Goal: Task Accomplishment & Management: Use online tool/utility

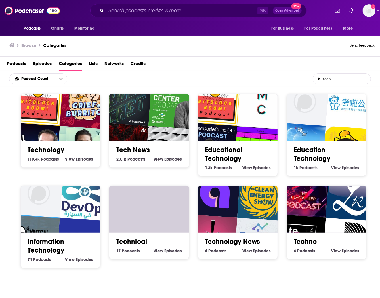
click at [43, 65] on span "Episodes" at bounding box center [42, 65] width 19 height 12
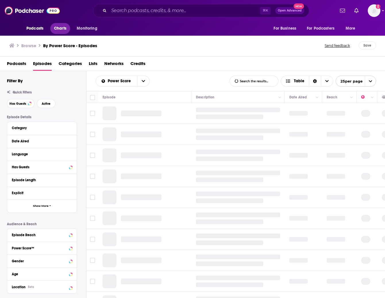
click at [57, 28] on span "Charts" at bounding box center [60, 28] width 12 height 8
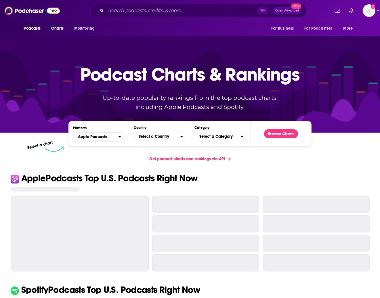
scroll to position [0, 0]
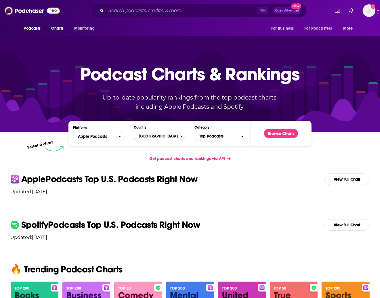
click at [144, 135] on span "[GEOGRAPHIC_DATA]" at bounding box center [157, 136] width 46 height 10
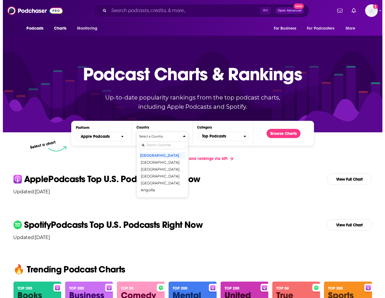
scroll to position [0, 0]
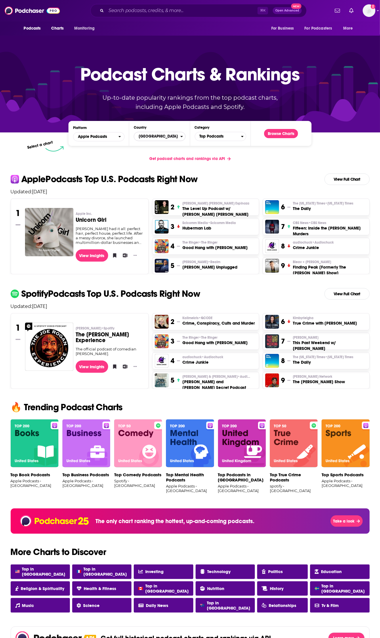
click at [147, 136] on span "[GEOGRAPHIC_DATA]" at bounding box center [157, 137] width 46 height 10
click at [149, 144] on input "Countries" at bounding box center [159, 146] width 46 height 8
type input "Singapore"
click at [156, 154] on button "Singapore" at bounding box center [159, 155] width 46 height 7
click at [276, 133] on button "Browse Charts" at bounding box center [281, 133] width 34 height 9
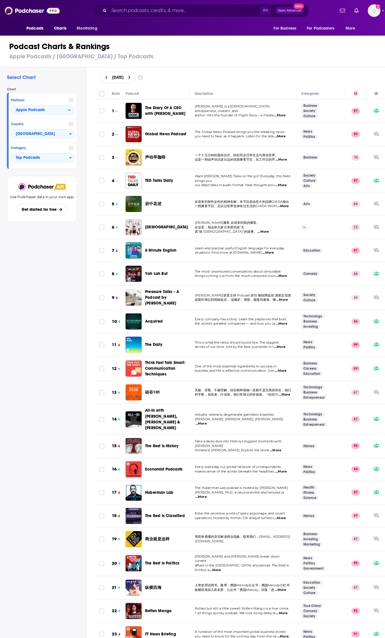
scroll to position [3, 0]
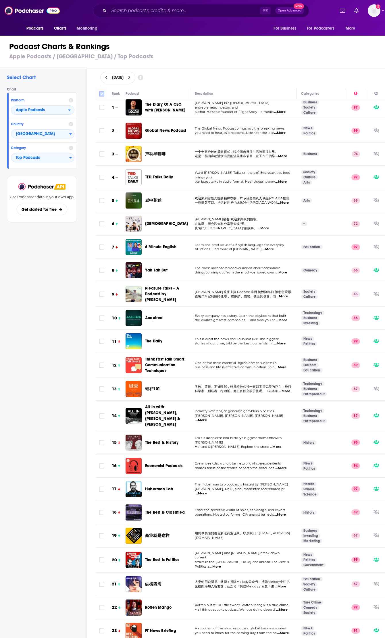
click at [103, 94] on input "Toggle select all" at bounding box center [101, 93] width 5 height 5
checkbox input "true"
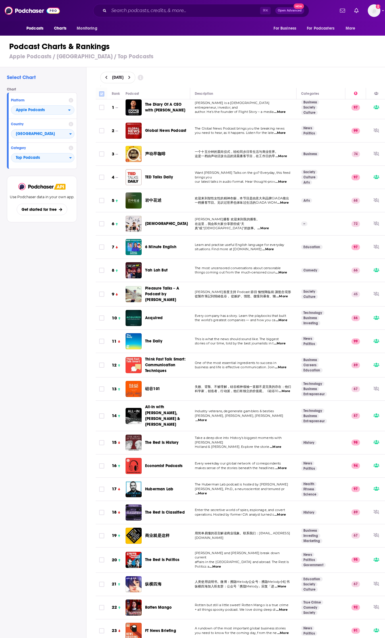
checkbox input "true"
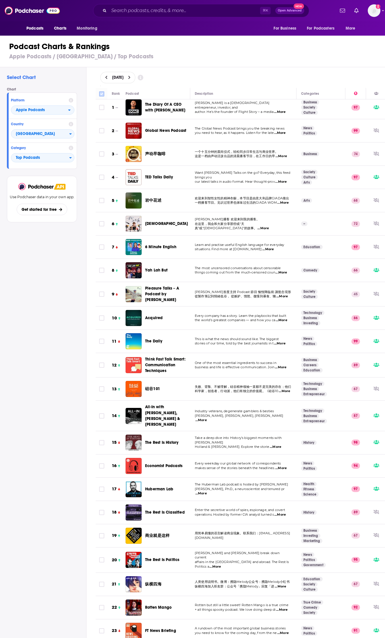
checkbox input "true"
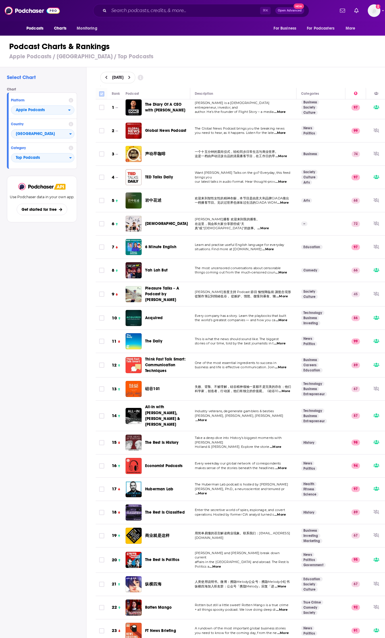
checkbox input "true"
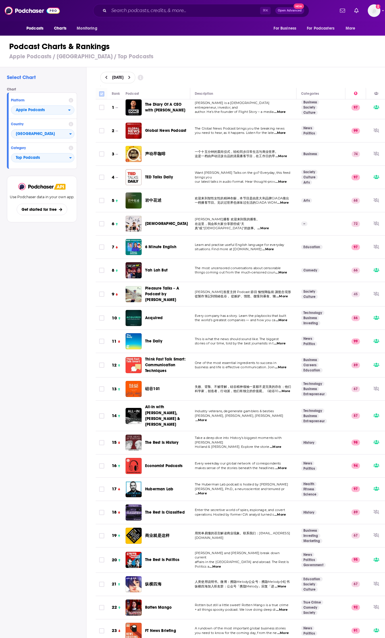
checkbox input "true"
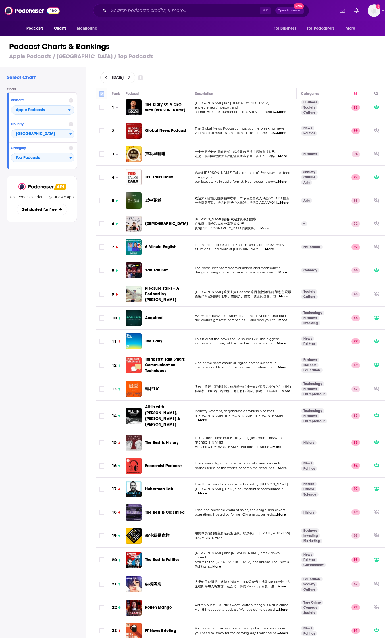
checkbox input "true"
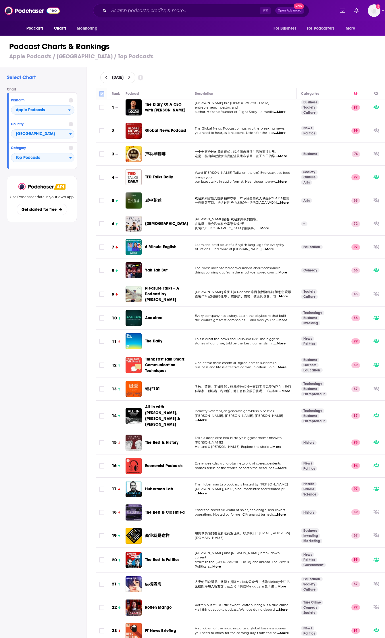
checkbox input "true"
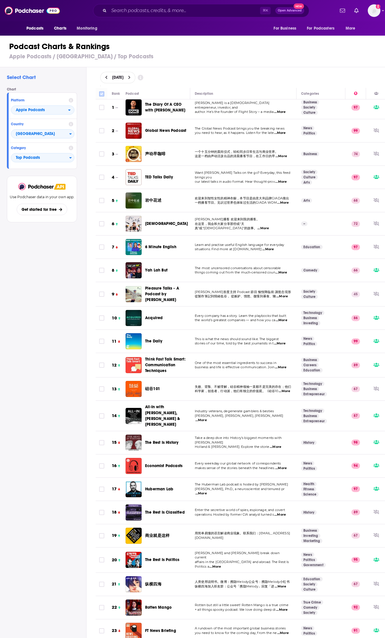
checkbox input "true"
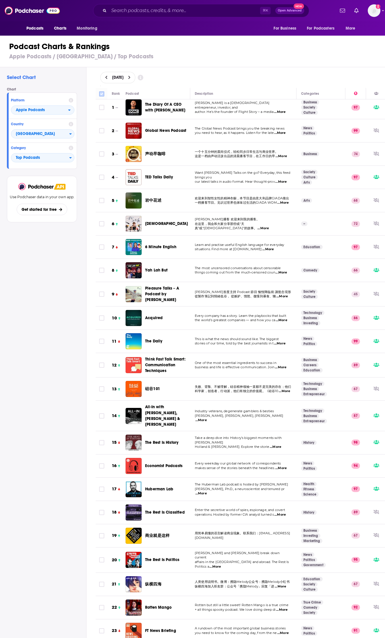
checkbox input "true"
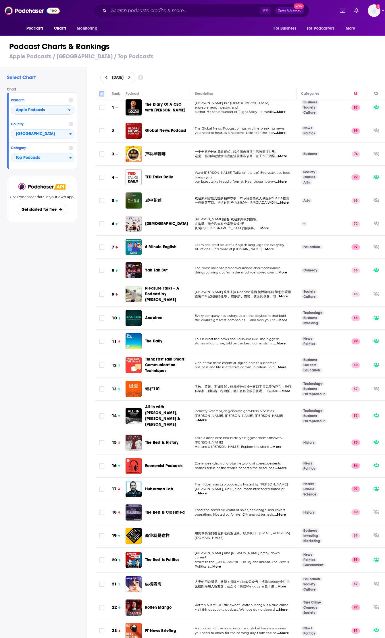
checkbox input "true"
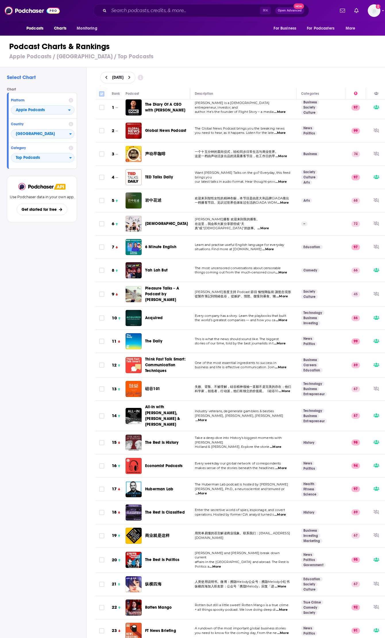
checkbox input "true"
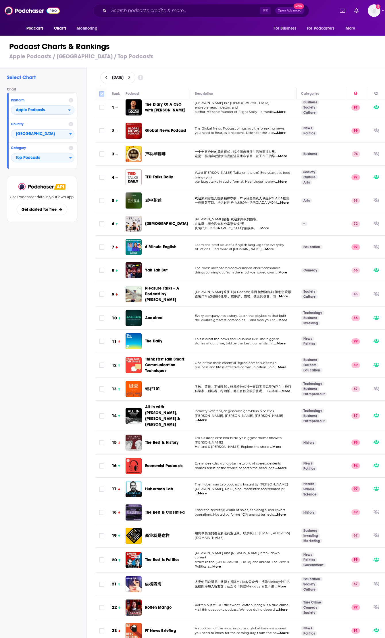
checkbox input "true"
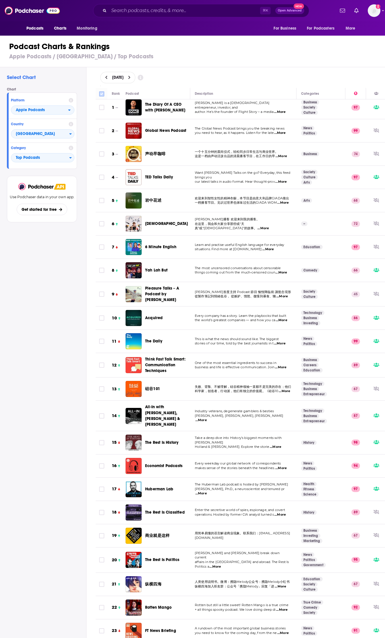
checkbox input "true"
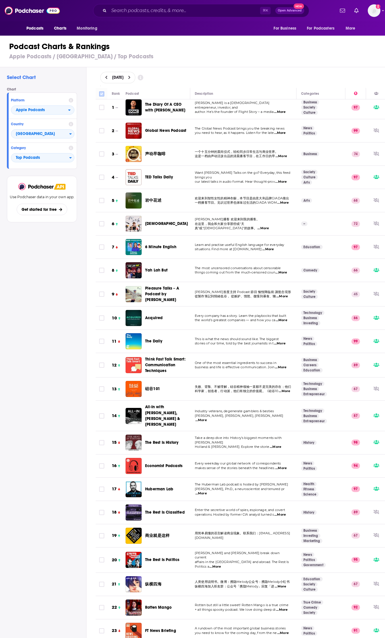
checkbox input "true"
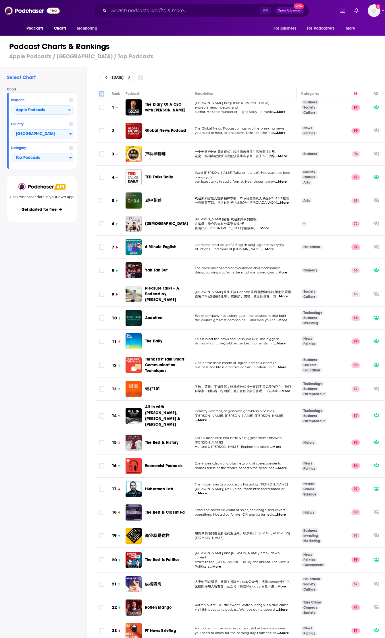
checkbox input "true"
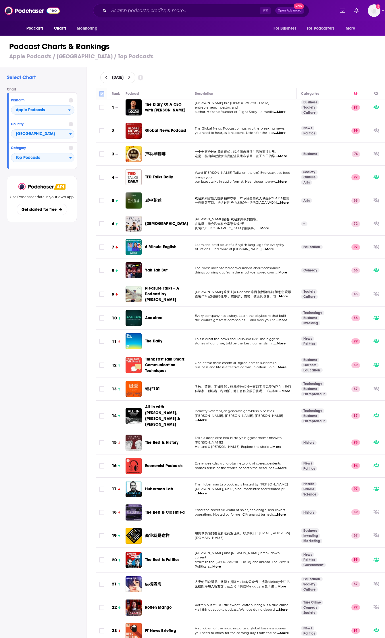
checkbox input "true"
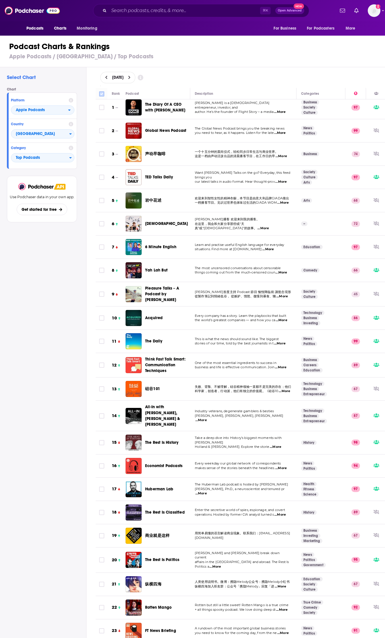
checkbox input "true"
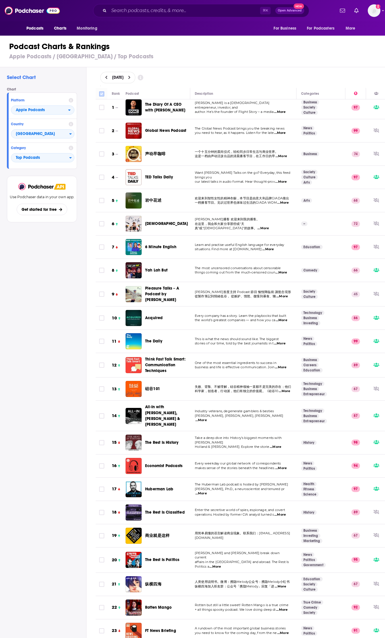
checkbox input "true"
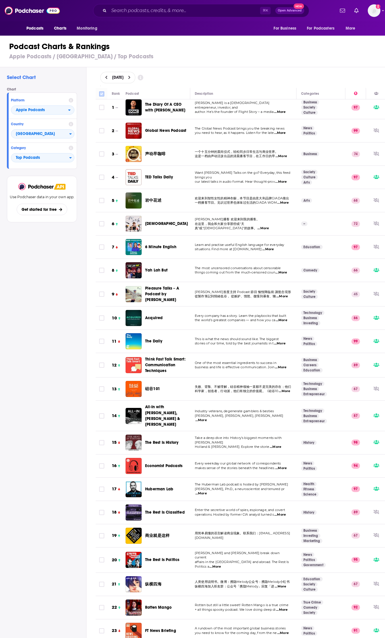
checkbox input "true"
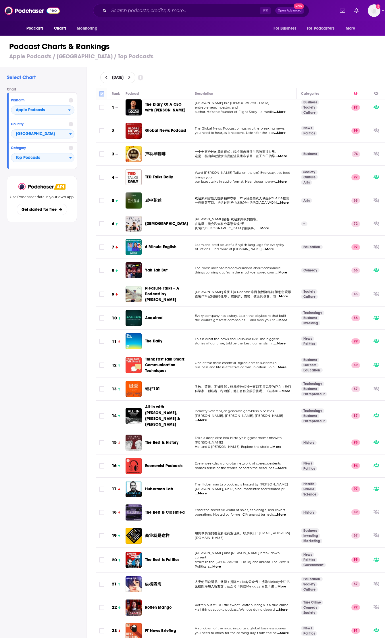
checkbox input "true"
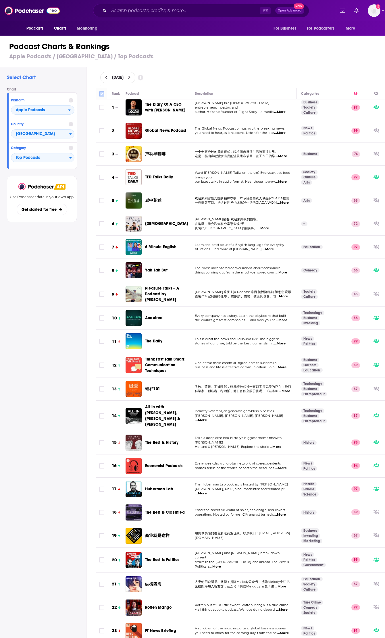
checkbox input "true"
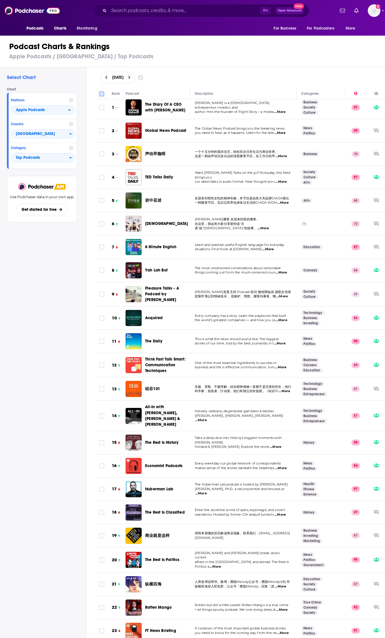
checkbox input "true"
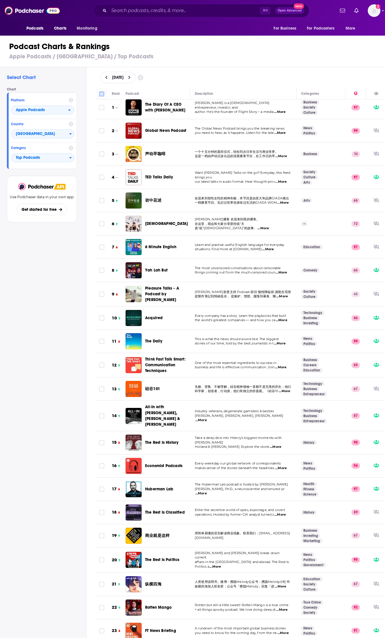
checkbox input "true"
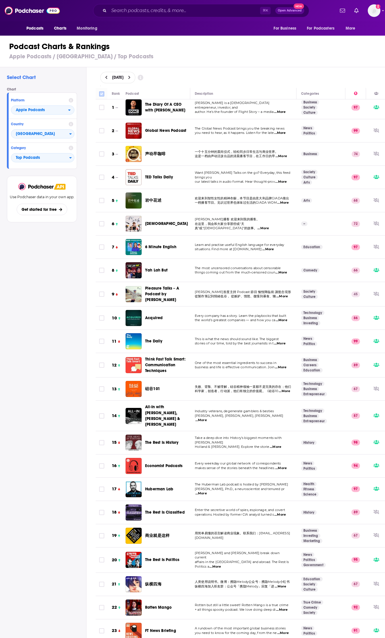
checkbox input "true"
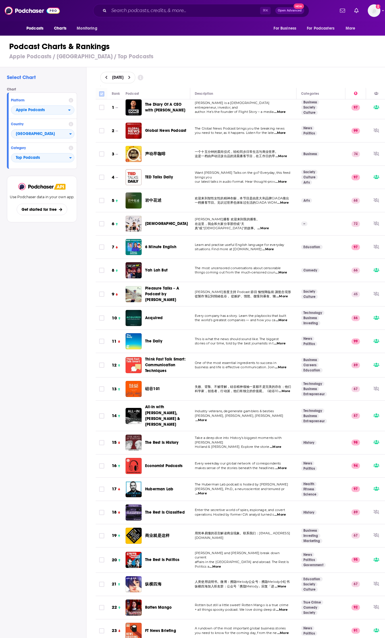
checkbox input "true"
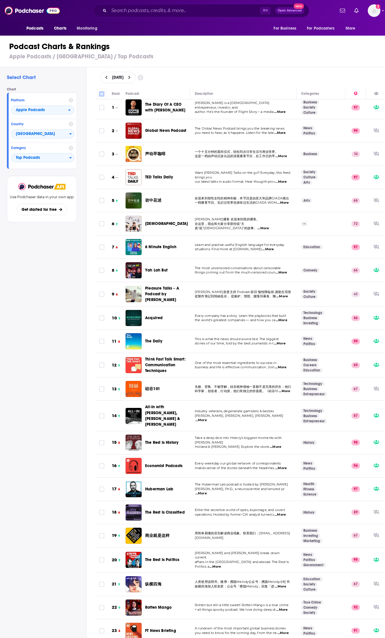
checkbox input "true"
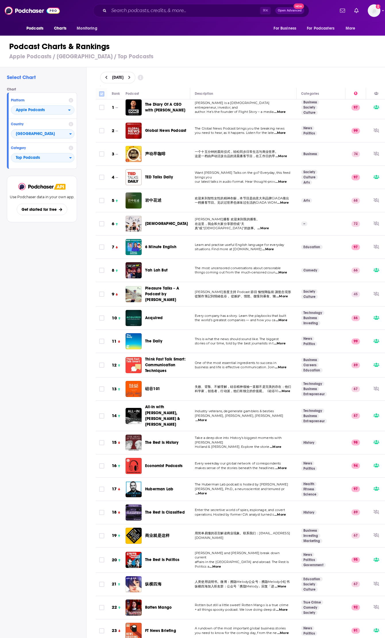
checkbox input "true"
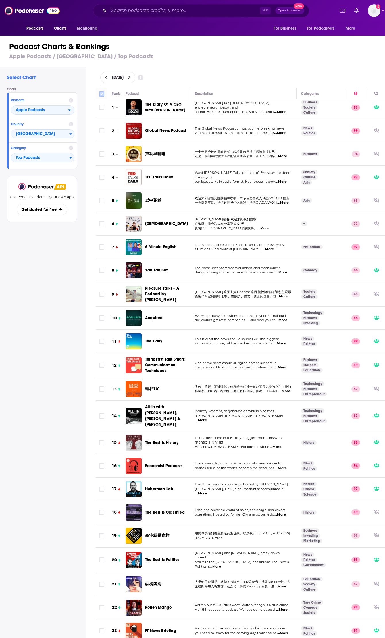
checkbox input "true"
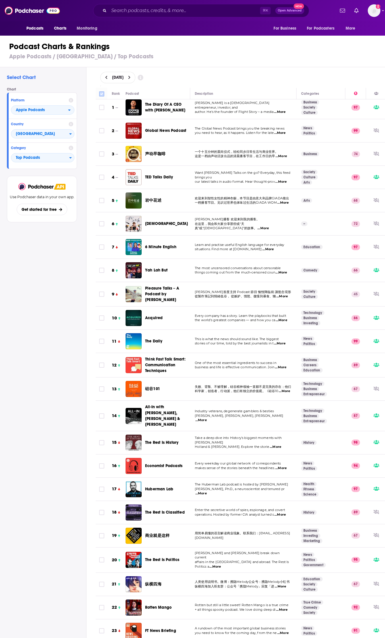
checkbox input "true"
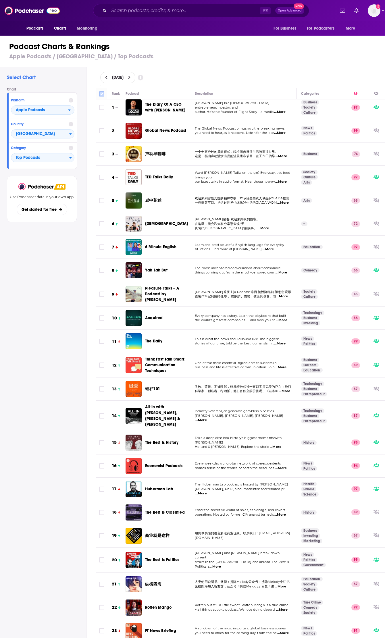
checkbox input "true"
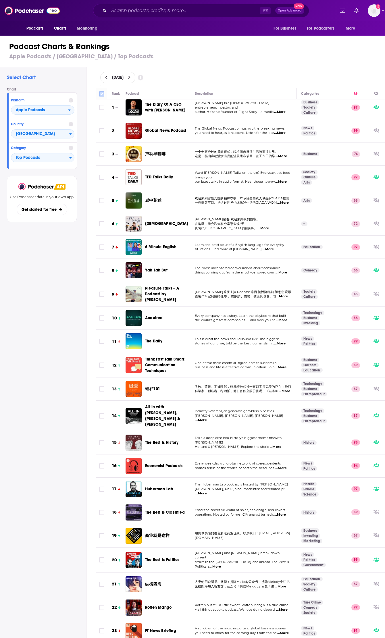
checkbox input "true"
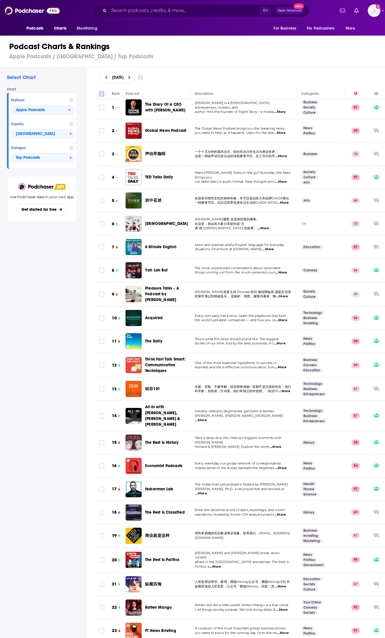
checkbox input "true"
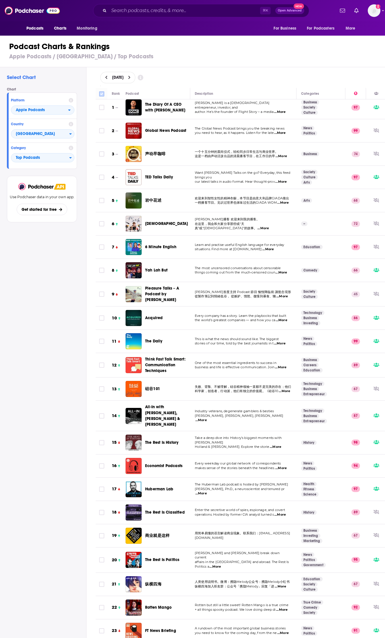
checkbox input "true"
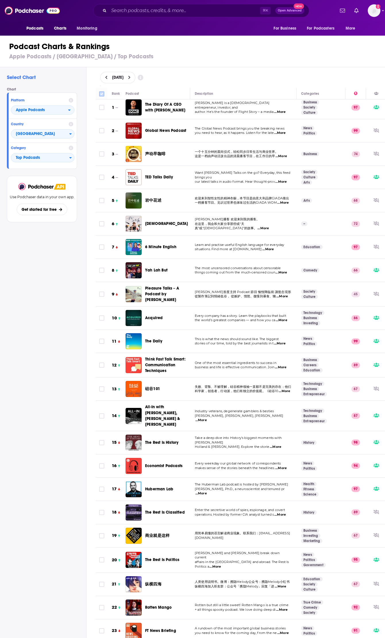
checkbox input "true"
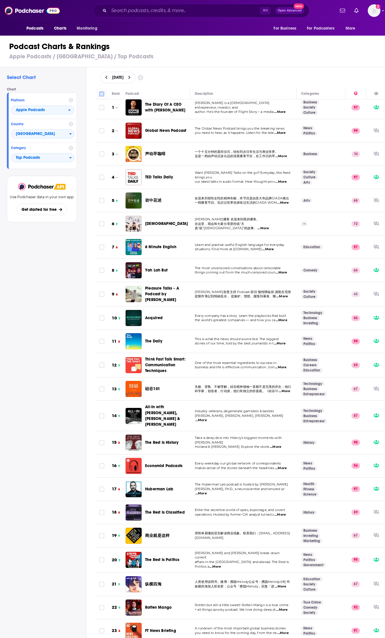
checkbox input "true"
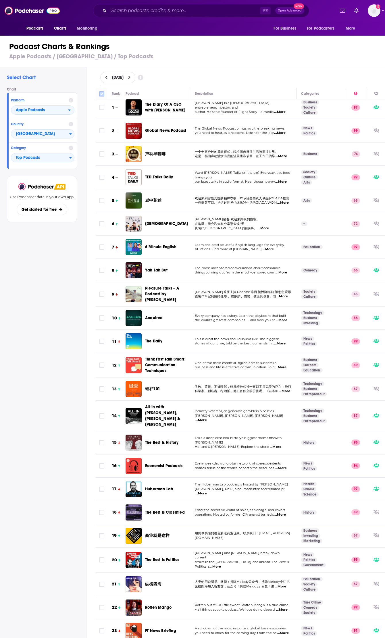
checkbox input "true"
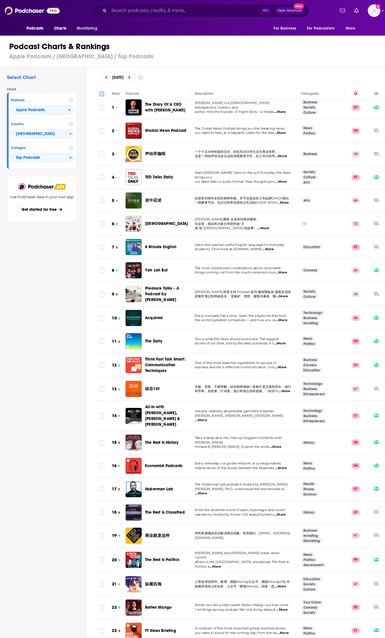
checkbox input "true"
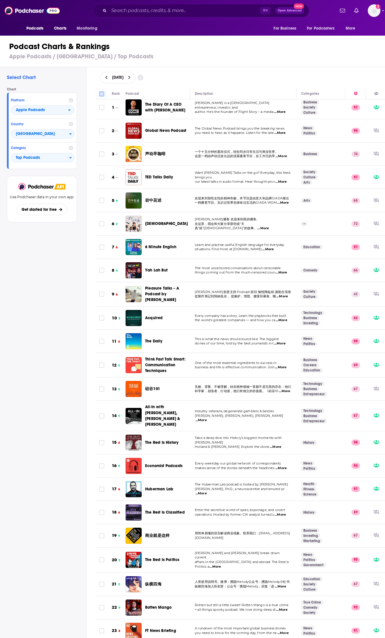
checkbox input "true"
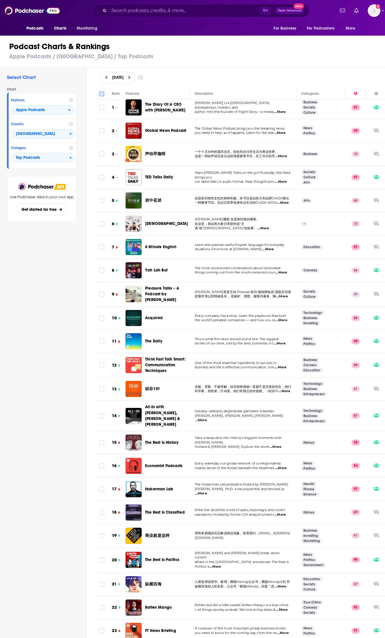
checkbox input "true"
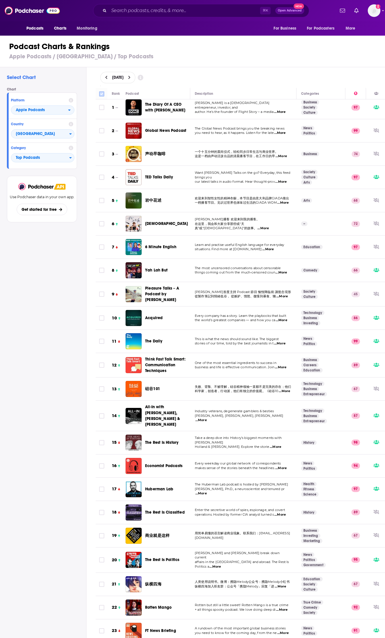
checkbox input "true"
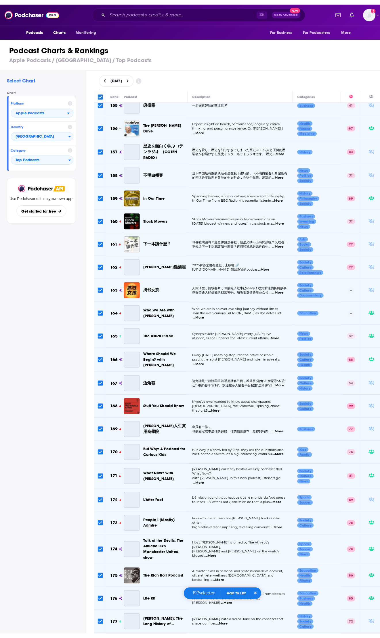
scroll to position [4191, 0]
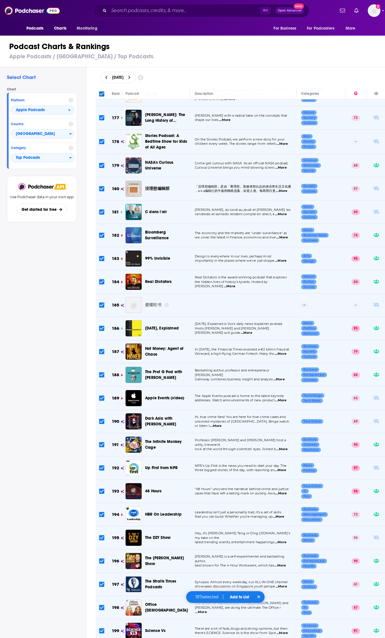
click at [234, 597] on button "Add to List" at bounding box center [239, 597] width 28 height 5
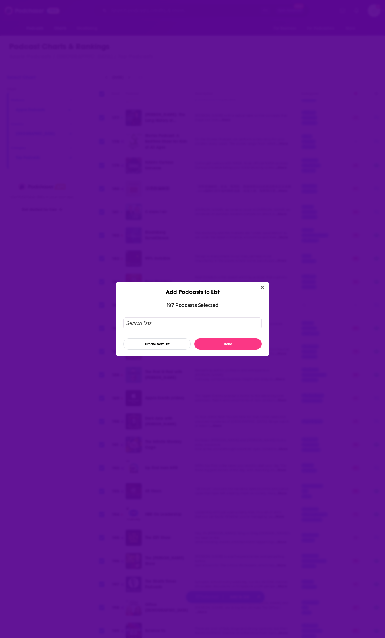
click at [173, 323] on input "Add Podcast To List" at bounding box center [192, 323] width 138 height 12
click at [175, 342] on button "Create New List" at bounding box center [157, 343] width 68 height 11
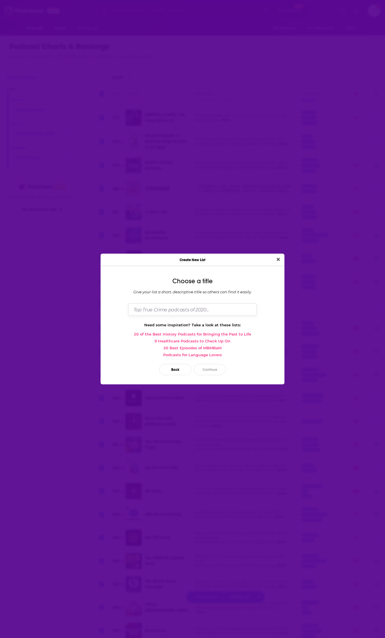
click at [183, 306] on input "Dialog" at bounding box center [192, 309] width 129 height 12
click at [205, 369] on button "Continue" at bounding box center [210, 369] width 32 height 11
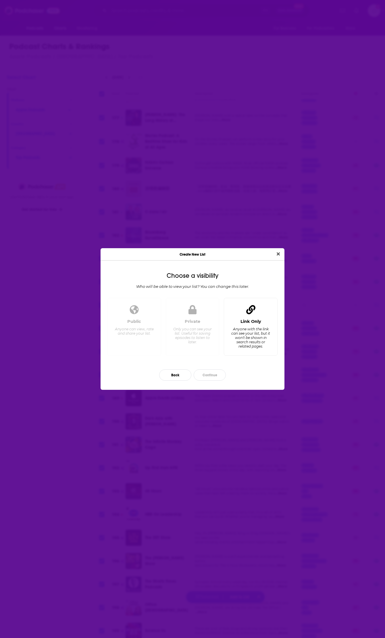
click at [240, 348] on div "Link Only Anyone with the link can see your list, but it won't be shown in sear…" at bounding box center [251, 335] width 44 height 32
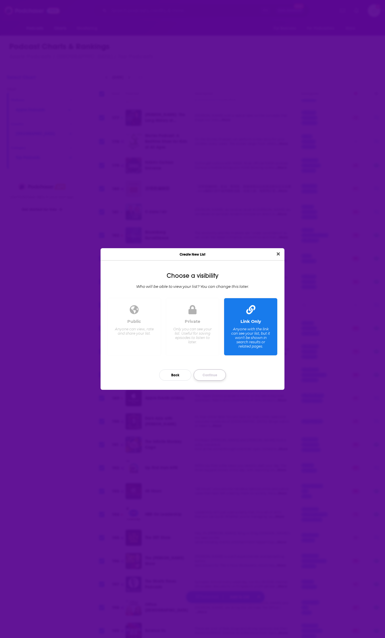
click at [203, 373] on button "Continue" at bounding box center [210, 374] width 32 height 11
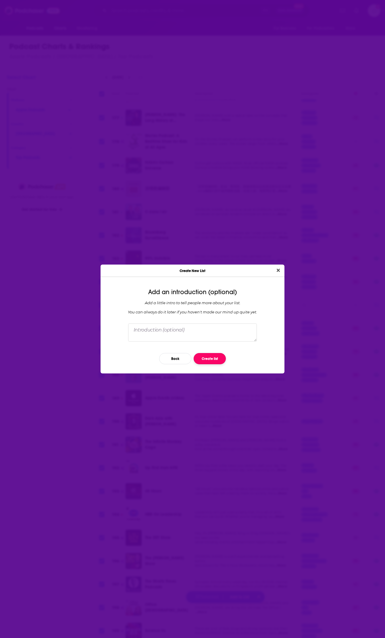
click at [212, 359] on button "Create list" at bounding box center [210, 358] width 32 height 11
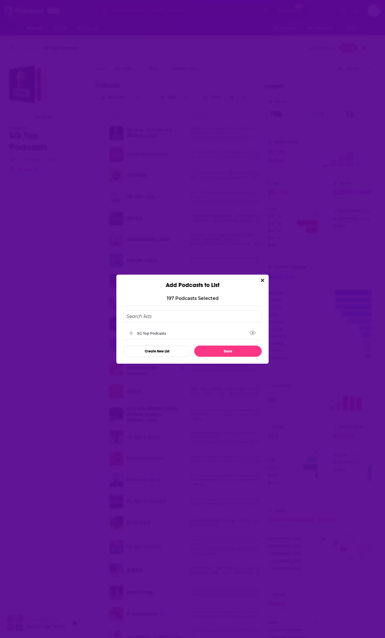
click at [130, 332] on icon "Add Podcast To List" at bounding box center [131, 333] width 4 height 4
click at [253, 332] on icon "View Link" at bounding box center [253, 332] width 6 height 4
drag, startPoint x: 241, startPoint y: 334, endPoint x: 241, endPoint y: 346, distance: 12.4
click at [241, 334] on div "SG Top Podcasts" at bounding box center [192, 333] width 138 height 13
click at [242, 350] on button "Done" at bounding box center [228, 351] width 68 height 11
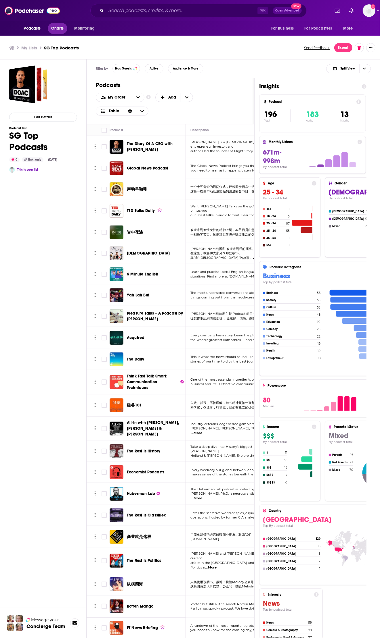
click at [60, 30] on span "Charts" at bounding box center [57, 28] width 12 height 8
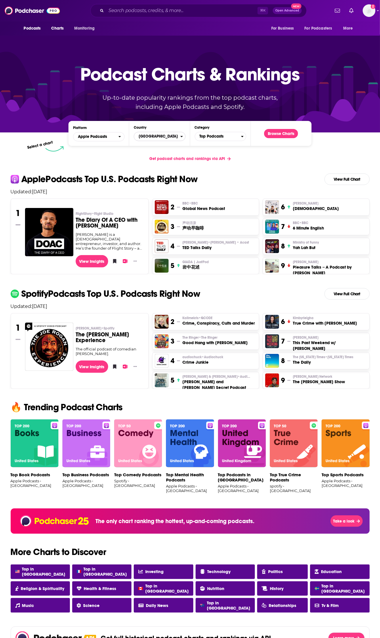
click at [177, 135] on span "[GEOGRAPHIC_DATA]" at bounding box center [157, 137] width 46 height 10
click at [164, 144] on input "Countries" at bounding box center [159, 146] width 46 height 8
click at [154, 157] on button "Singapore" at bounding box center [159, 155] width 46 height 7
click at [230, 139] on span "Top Podcasts" at bounding box center [218, 137] width 46 height 10
click at [269, 136] on button "Browse Charts" at bounding box center [281, 133] width 34 height 9
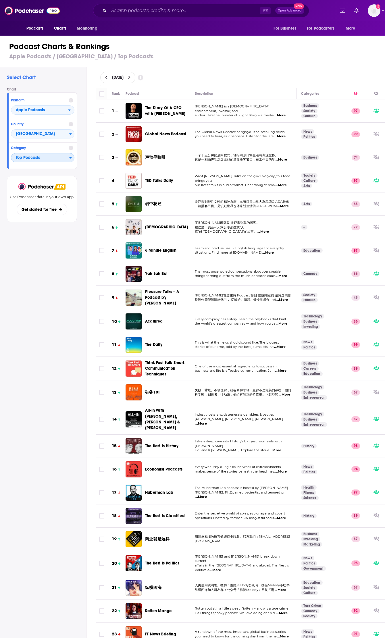
click at [57, 158] on span "Top Podcasts" at bounding box center [40, 158] width 58 height 10
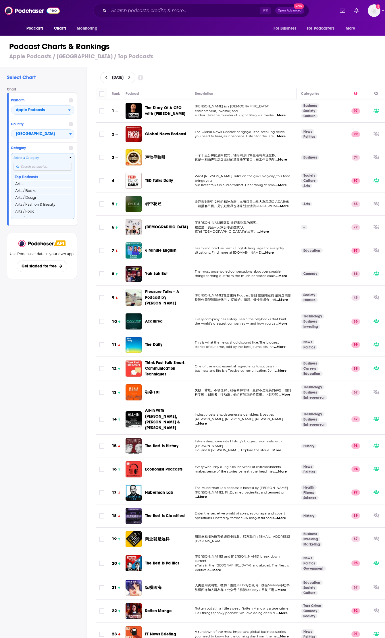
click at [45, 167] on input "Categories" at bounding box center [43, 167] width 58 height 8
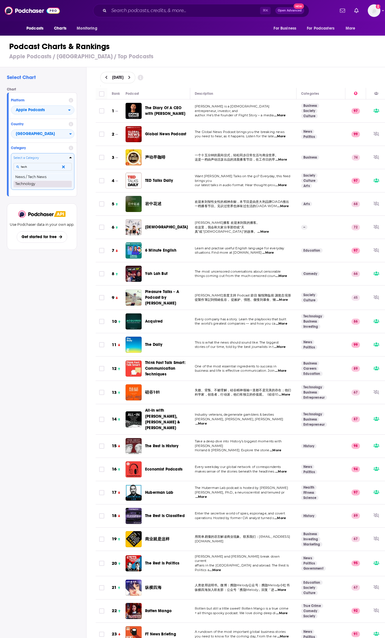
click at [41, 184] on button "Technology" at bounding box center [43, 183] width 58 height 7
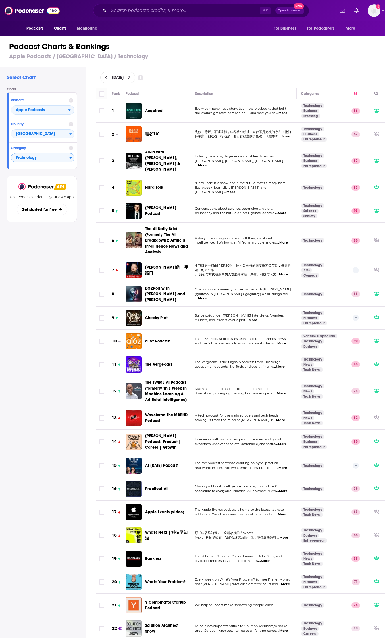
click at [55, 304] on div "Select Chart Chart Platform Apple Podcasts Country Singapore Category Technolog…" at bounding box center [43, 368] width 86 height 603
click at [62, 159] on span "Technology" at bounding box center [40, 158] width 58 height 10
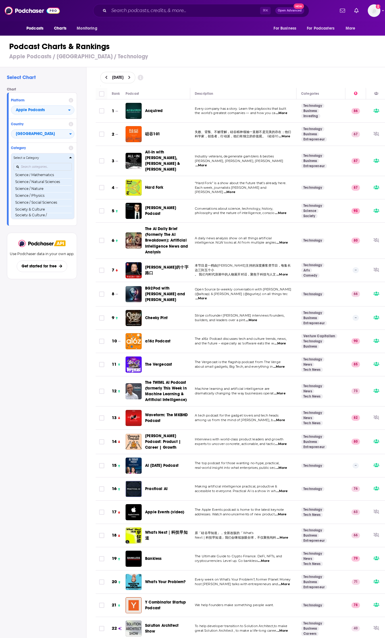
scroll to position [692, 0]
click at [59, 160] on div "Categories" at bounding box center [43, 166] width 58 height 13
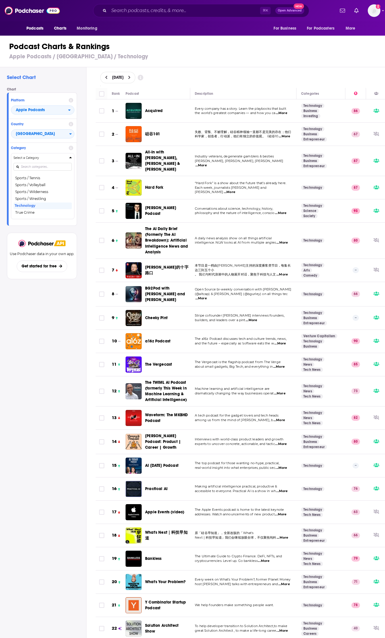
click at [106, 76] on icon at bounding box center [106, 77] width 2 height 3
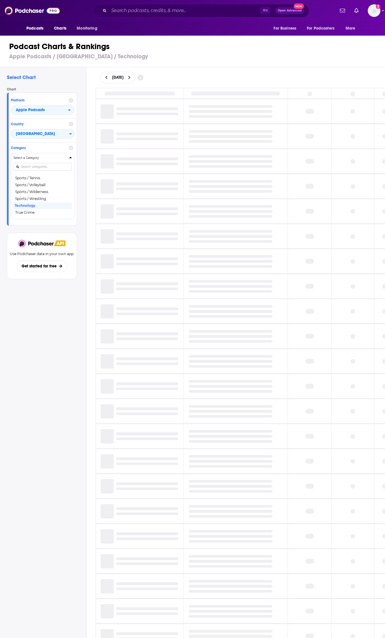
click at [143, 79] on icon at bounding box center [140, 77] width 5 height 5
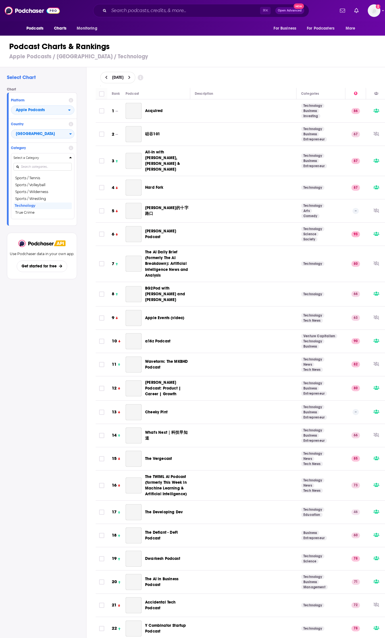
click at [197, 58] on h3 "Apple Podcasts / Singapore / Technology" at bounding box center [194, 56] width 371 height 7
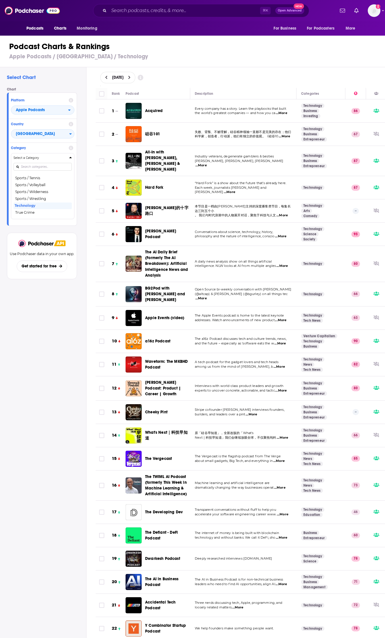
click at [61, 149] on h4 "Category" at bounding box center [38, 148] width 55 height 4
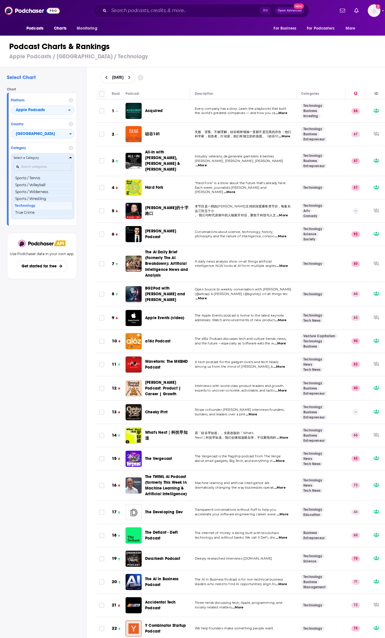
click at [71, 159] on icon "Categories" at bounding box center [70, 158] width 3 height 4
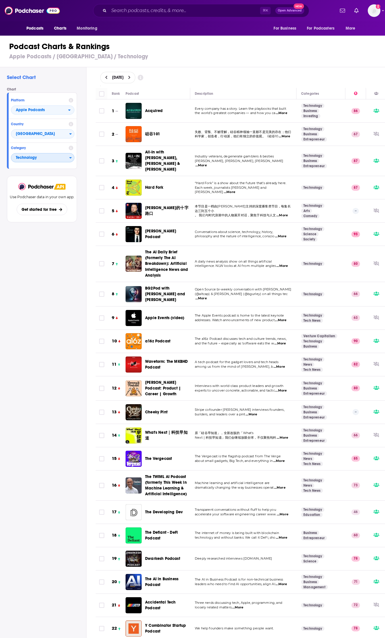
click at [66, 158] on span "Technology" at bounding box center [40, 158] width 58 height 10
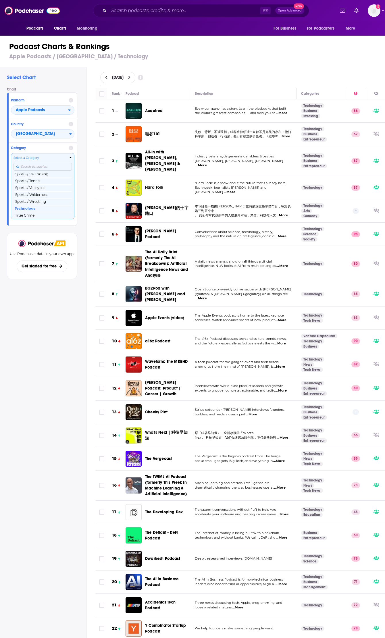
click at [44, 168] on input "Categories" at bounding box center [43, 167] width 58 height 8
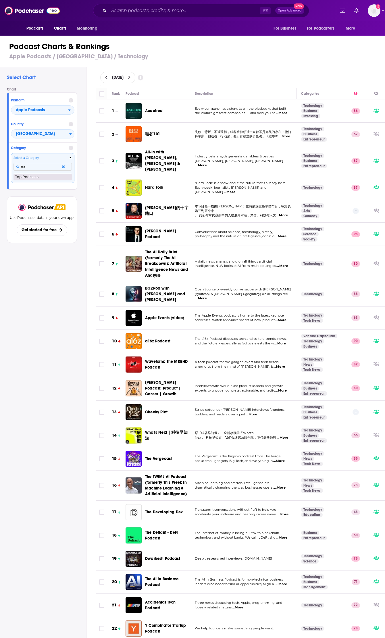
click at [35, 180] on button "Top Podcasts" at bounding box center [43, 177] width 58 height 7
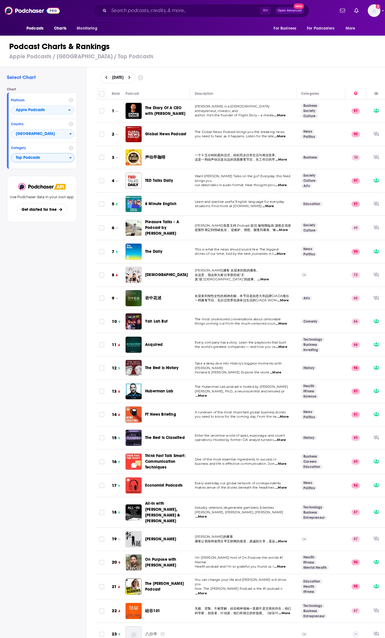
click at [130, 78] on icon at bounding box center [129, 77] width 2 height 3
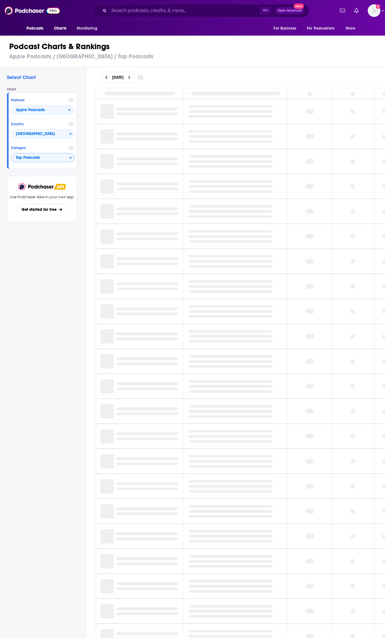
click at [107, 79] on icon at bounding box center [106, 78] width 3 height 4
click at [107, 78] on icon at bounding box center [106, 77] width 2 height 3
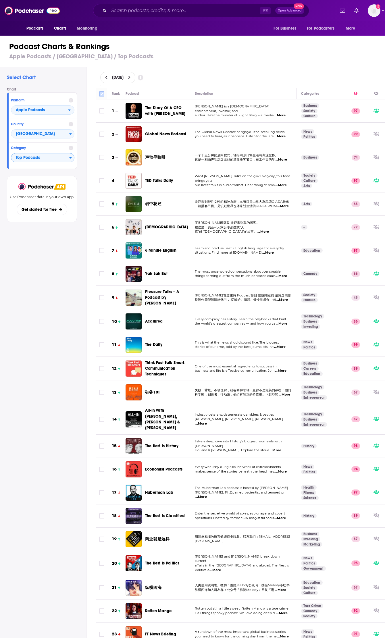
click at [102, 92] on input "Toggle select all" at bounding box center [101, 93] width 5 height 5
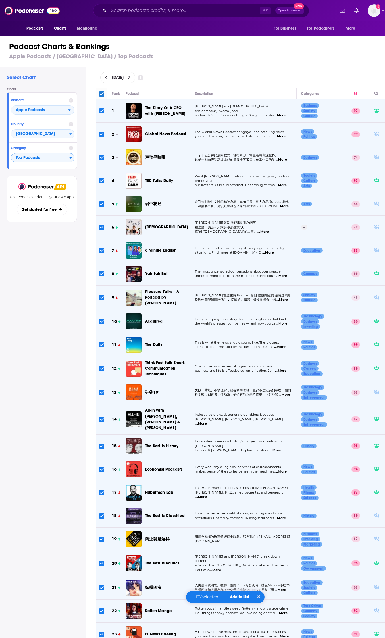
click at [236, 598] on button "Add to List" at bounding box center [239, 597] width 28 height 5
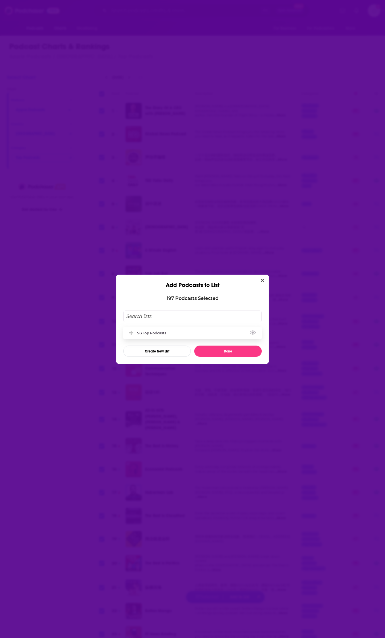
click at [189, 332] on div "SG Top Podcasts" at bounding box center [192, 333] width 138 height 13
drag, startPoint x: 215, startPoint y: 353, endPoint x: 176, endPoint y: 366, distance: 41.2
click at [215, 353] on button "Done" at bounding box center [228, 351] width 68 height 11
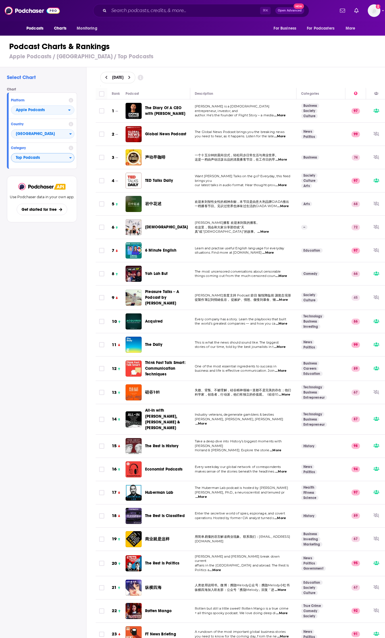
click at [106, 76] on icon at bounding box center [106, 78] width 3 height 4
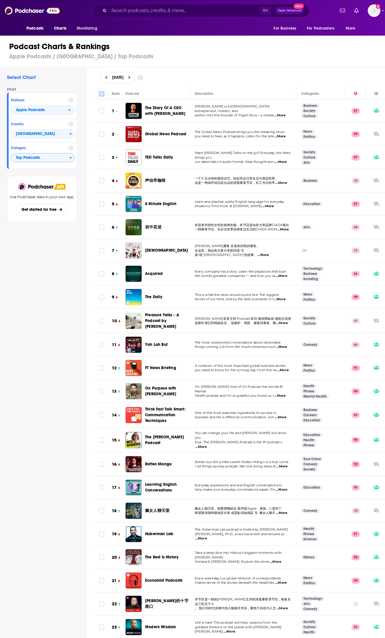
click at [102, 93] on input "Toggle select all" at bounding box center [101, 93] width 5 height 5
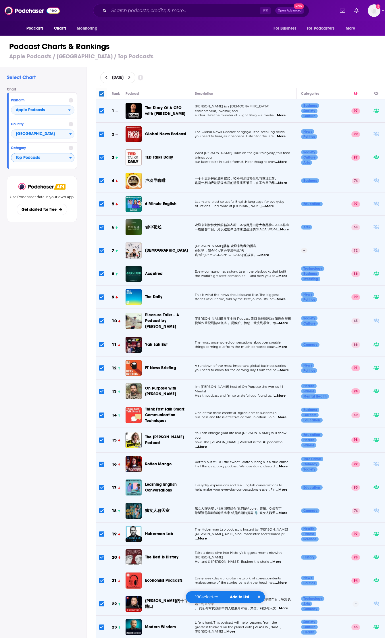
click at [240, 597] on button "Add to List" at bounding box center [239, 597] width 28 height 5
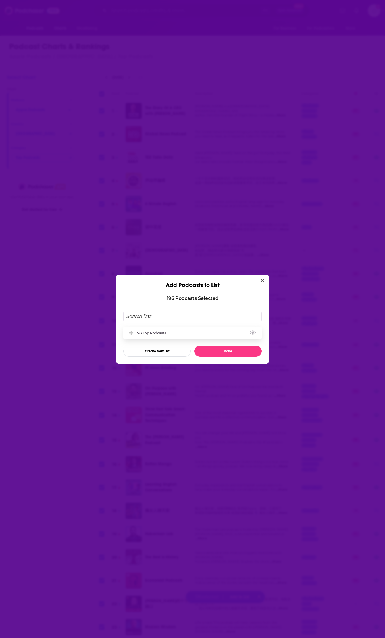
click at [130, 331] on icon "Add Podcast To List" at bounding box center [131, 332] width 4 height 5
click at [253, 331] on icon "View Link" at bounding box center [253, 332] width 6 height 5
click at [247, 349] on button "Done" at bounding box center [228, 351] width 68 height 11
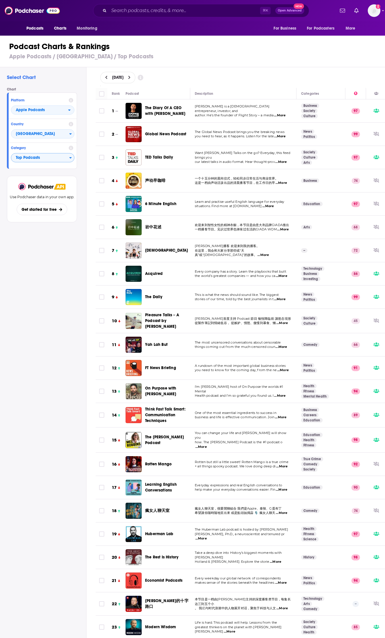
click at [107, 76] on icon at bounding box center [106, 78] width 3 height 4
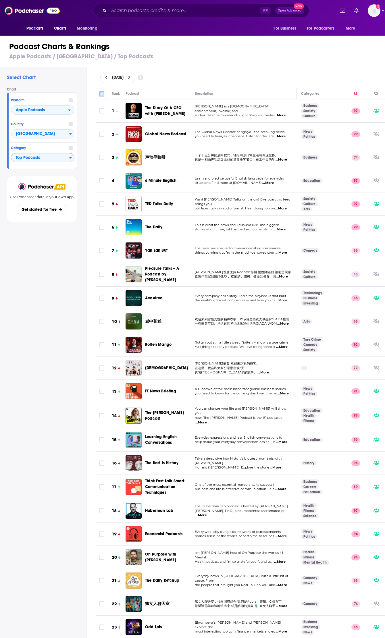
click at [104, 94] on input "Toggle select all" at bounding box center [101, 93] width 5 height 5
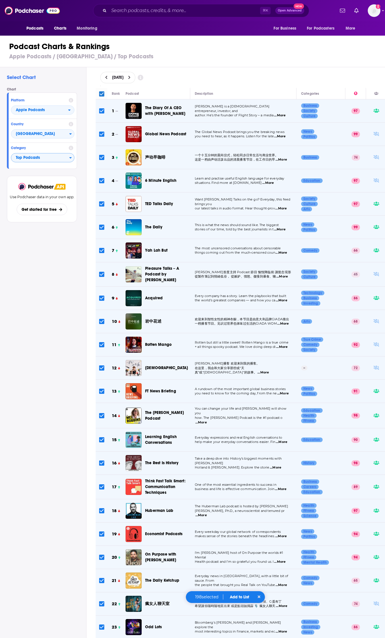
click at [239, 598] on button "Add to List" at bounding box center [239, 597] width 28 height 5
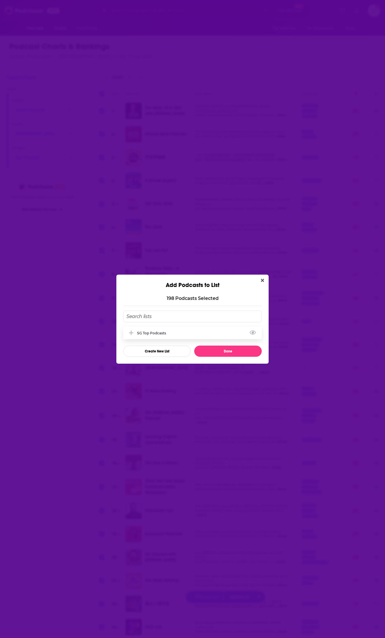
click at [196, 335] on div "SG Top Podcasts" at bounding box center [192, 333] width 138 height 13
click at [215, 353] on button "Done" at bounding box center [228, 351] width 68 height 11
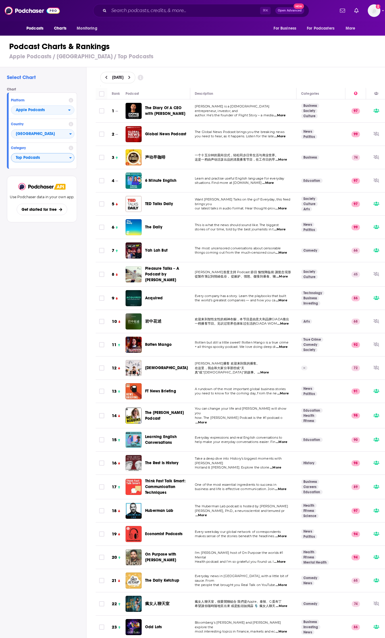
click at [105, 77] on icon at bounding box center [106, 78] width 3 height 4
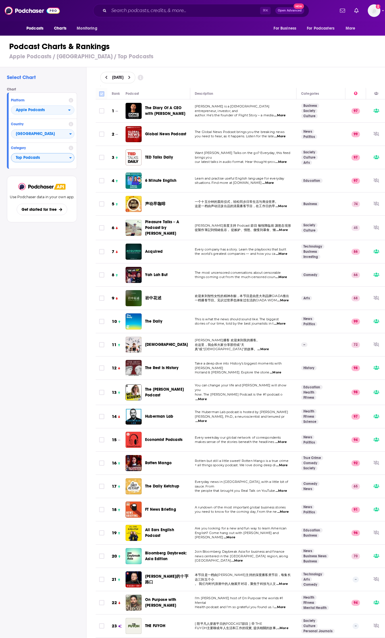
click at [101, 92] on input "Toggle select all" at bounding box center [101, 93] width 5 height 5
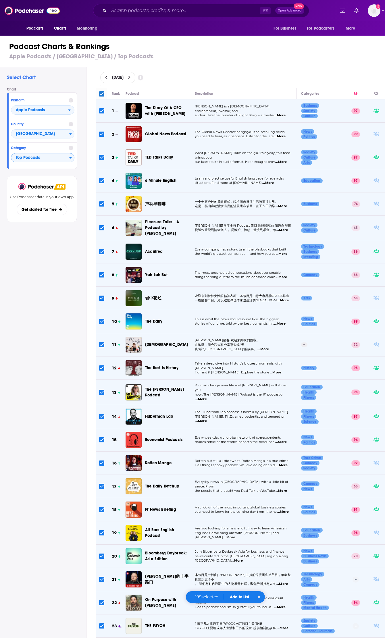
click at [234, 598] on button "Add to List" at bounding box center [239, 597] width 28 height 5
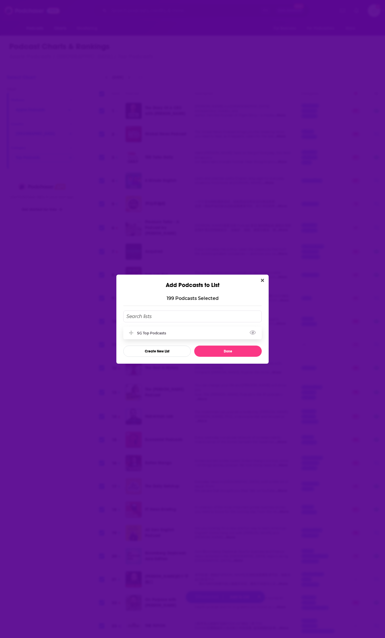
click at [177, 334] on div "SG Top Podcasts" at bounding box center [192, 333] width 138 height 13
click at [209, 352] on button "Done" at bounding box center [228, 351] width 68 height 11
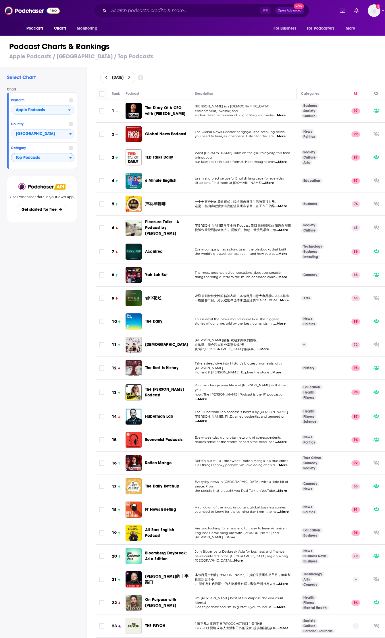
click at [105, 77] on icon at bounding box center [106, 78] width 3 height 4
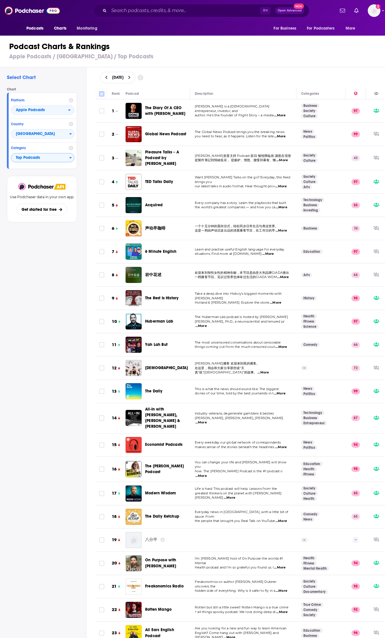
click at [101, 92] on input "Toggle select all" at bounding box center [101, 93] width 5 height 5
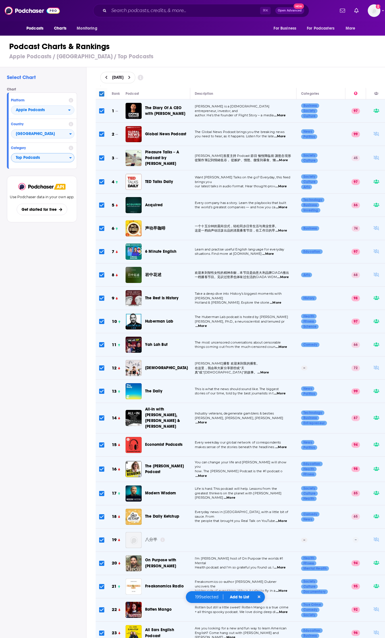
click at [241, 597] on button "Add to List" at bounding box center [239, 597] width 28 height 5
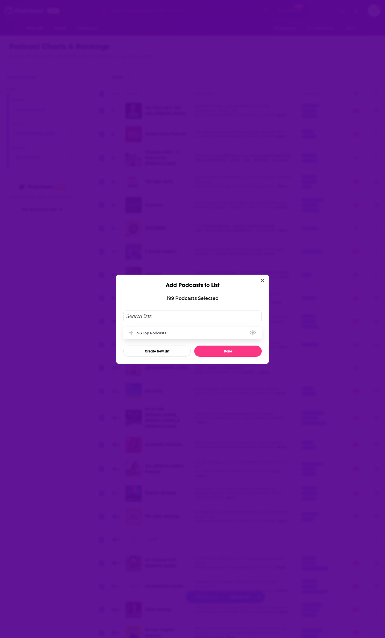
click at [182, 331] on div "SG Top Podcasts" at bounding box center [192, 333] width 138 height 13
click at [217, 352] on button "Done" at bounding box center [228, 351] width 68 height 11
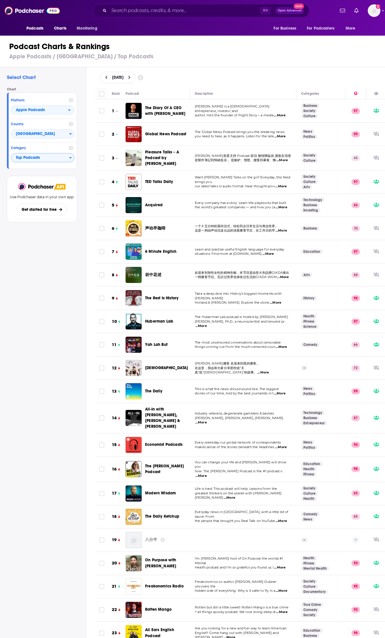
click at [105, 76] on icon at bounding box center [106, 78] width 3 height 4
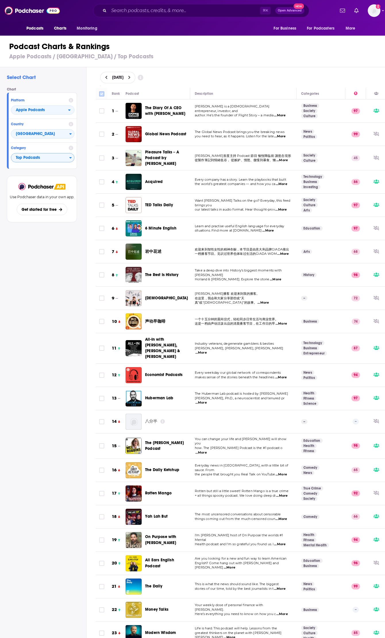
click at [102, 93] on input "Toggle select all" at bounding box center [101, 93] width 5 height 5
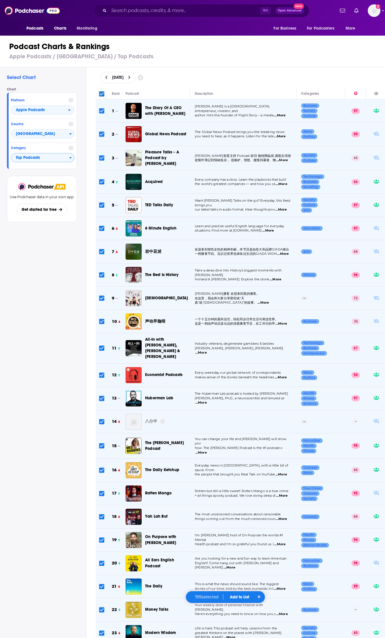
click at [237, 597] on button "Add to List" at bounding box center [239, 597] width 28 height 5
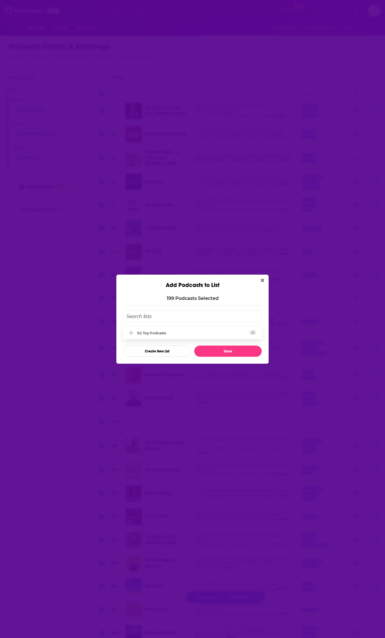
click at [211, 333] on div "SG Top Podcasts" at bounding box center [192, 333] width 138 height 13
click at [219, 352] on button "Done" at bounding box center [228, 351] width 68 height 11
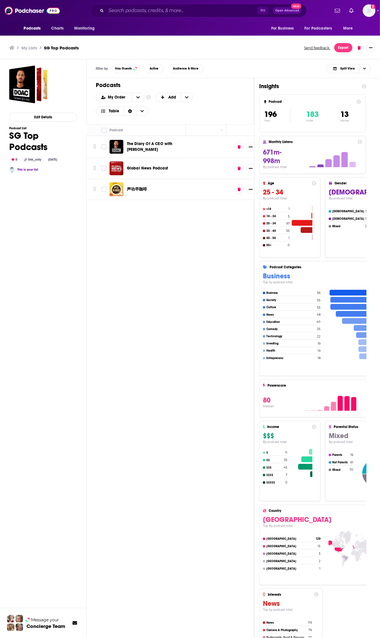
scroll to position [0, 70]
click at [139, 98] on icon "open menu" at bounding box center [137, 97] width 3 height 4
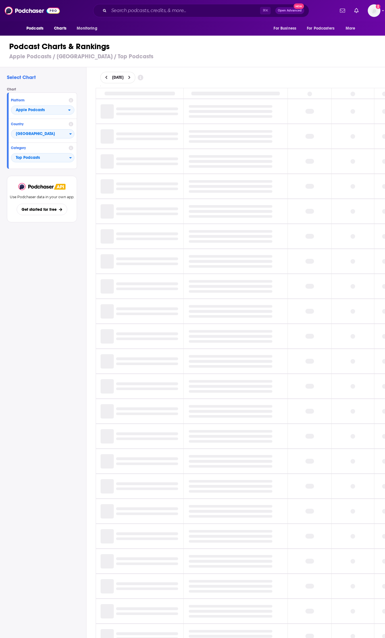
click at [367, 13] on div "Add a profile image" at bounding box center [359, 10] width 43 height 13
click at [371, 13] on img "Logged in as itang" at bounding box center [374, 10] width 13 height 13
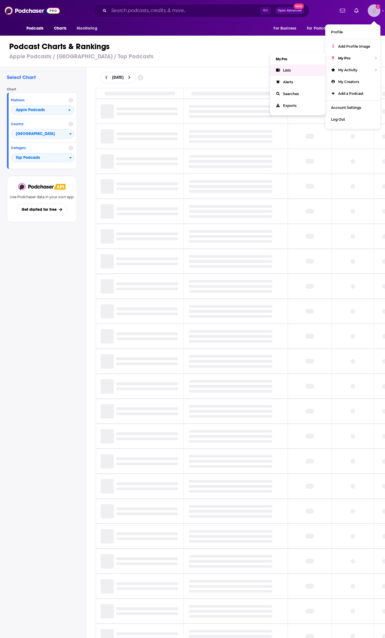
click at [280, 68] on icon "Show profile menu" at bounding box center [278, 69] width 4 height 3
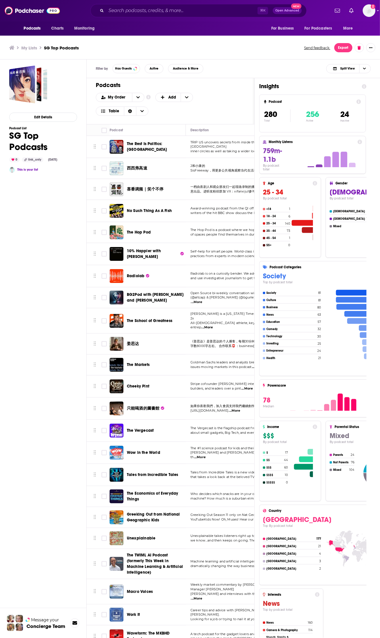
scroll to position [0, 0]
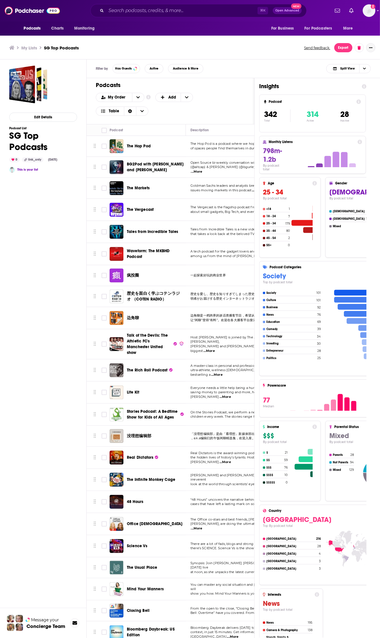
click at [373, 47] on button "Show More Button" at bounding box center [370, 47] width 9 height 9
click at [370, 47] on icon "Show More Button" at bounding box center [370, 47] width 3 height 1
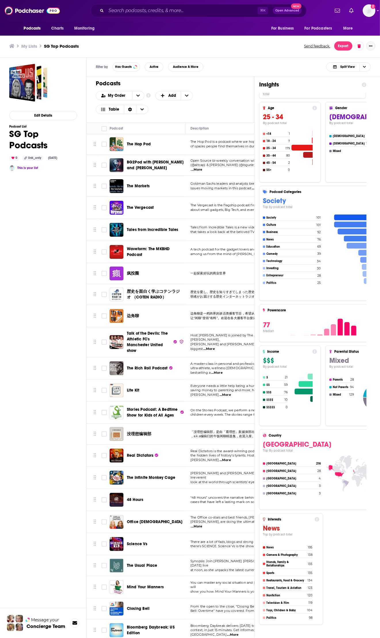
scroll to position [74, 0]
click at [312, 352] on icon at bounding box center [314, 351] width 5 height 5
click at [312, 351] on icon at bounding box center [314, 351] width 5 height 5
click at [378, 310] on icon at bounding box center [380, 310] width 5 height 5
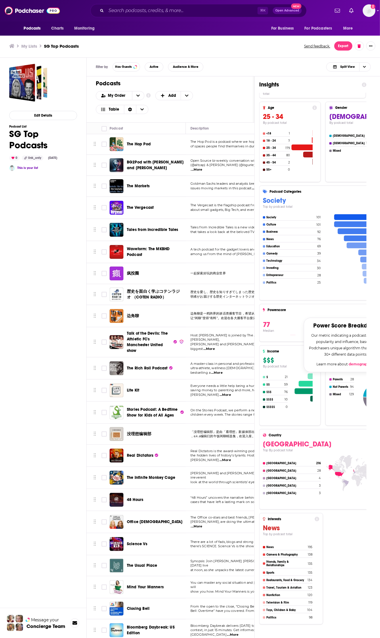
click at [378, 310] on icon at bounding box center [380, 310] width 5 height 5
click at [336, 308] on h4 "Powerscore" at bounding box center [321, 310] width 109 height 4
click at [343, 47] on button "Export" at bounding box center [343, 45] width 18 height 9
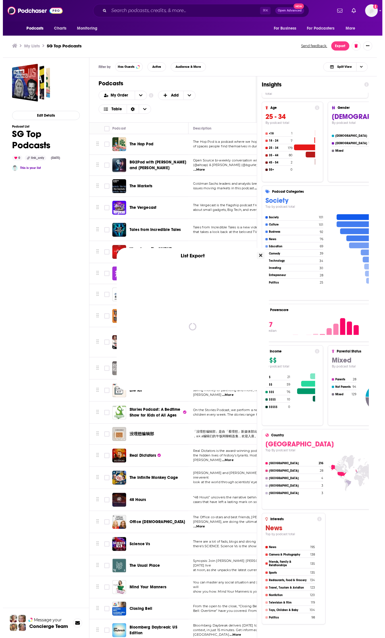
scroll to position [0, 0]
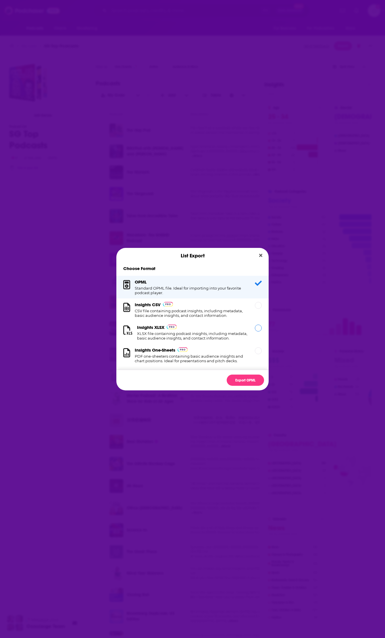
click at [211, 330] on div "Insights XLSX XLSX file containing podcast insights, including metadata, basic …" at bounding box center [192, 333] width 111 height 16
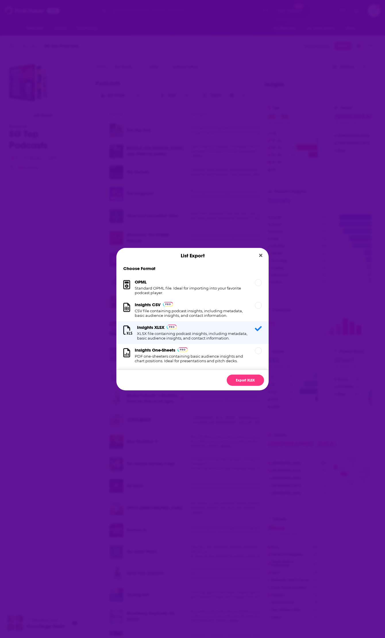
scroll to position [12, 0]
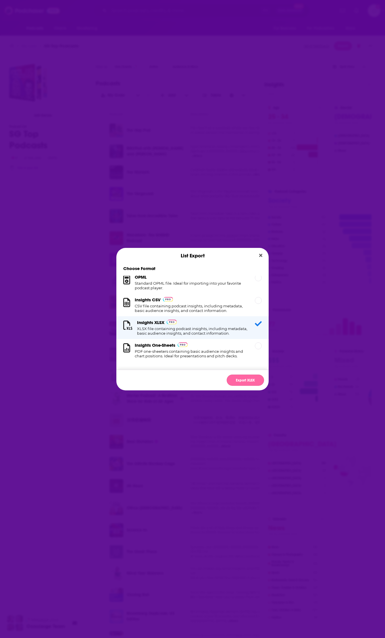
click at [244, 378] on button "Export XLSX" at bounding box center [245, 380] width 37 height 11
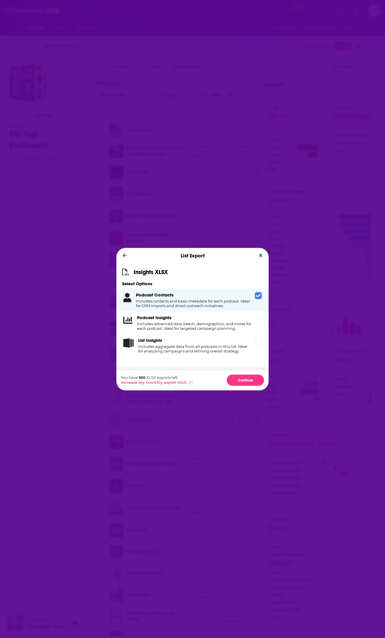
click at [258, 320] on icon "Dialog" at bounding box center [258, 318] width 5 height 3
click at [246, 382] on button "Continue" at bounding box center [245, 380] width 37 height 11
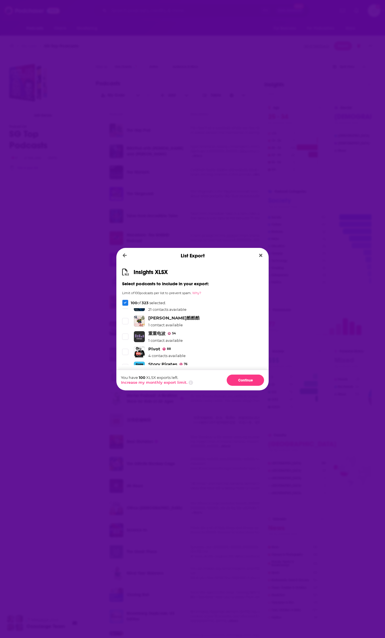
scroll to position [1813, 0]
click at [201, 294] on button "Why?" at bounding box center [196, 293] width 9 height 4
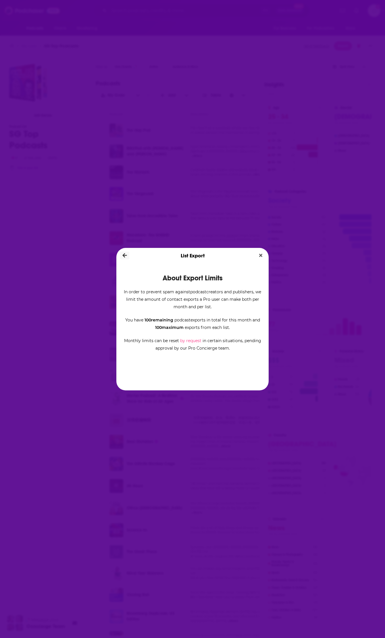
click at [124, 257] on icon "Dialog" at bounding box center [125, 255] width 4 height 5
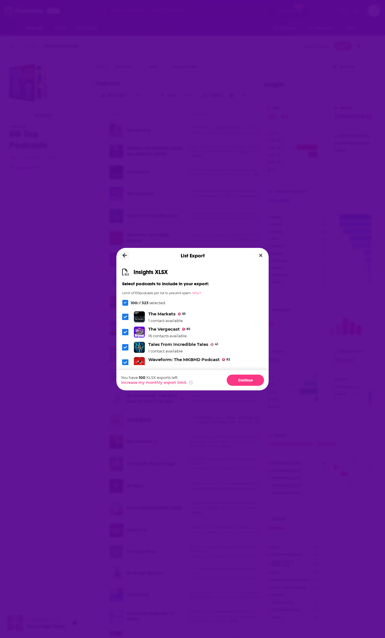
scroll to position [110, 0]
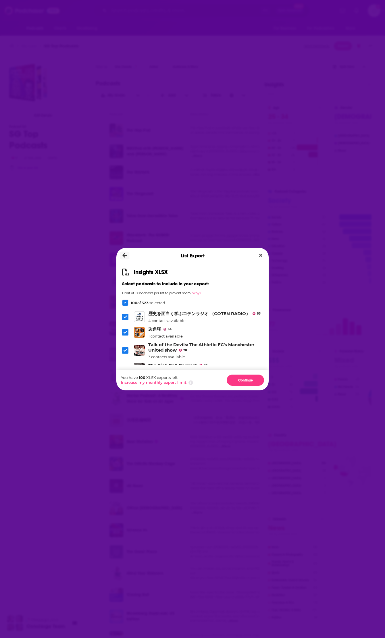
click at [126, 256] on icon "Dialog" at bounding box center [125, 255] width 4 height 5
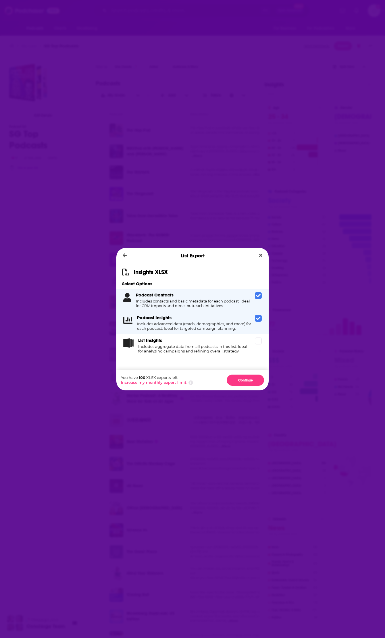
click at [259, 297] on icon "Dialog" at bounding box center [258, 295] width 5 height 5
click at [252, 380] on button "Continue" at bounding box center [245, 380] width 37 height 11
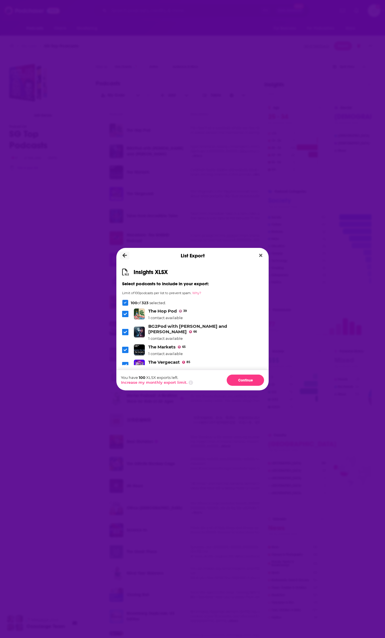
click at [124, 257] on icon "Dialog" at bounding box center [125, 255] width 4 height 4
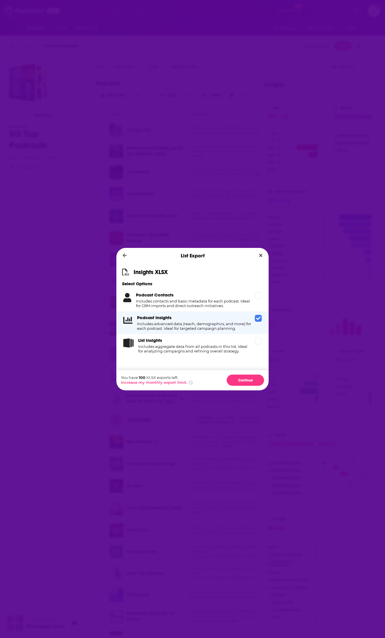
click at [237, 320] on div "Podcast Insights Includes advanced data (reach, demographics, and more) for eac…" at bounding box center [194, 323] width 115 height 16
click at [125, 257] on icon "Dialog" at bounding box center [125, 255] width 4 height 5
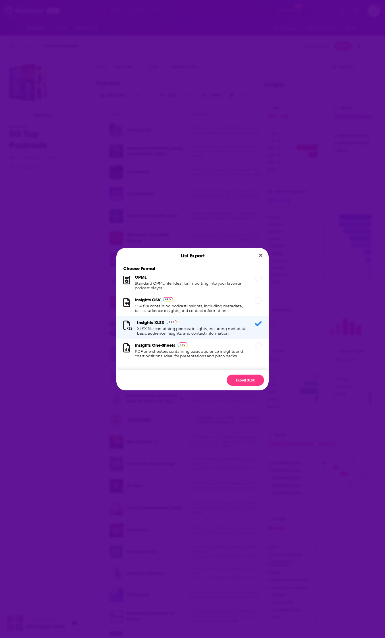
scroll to position [0, 0]
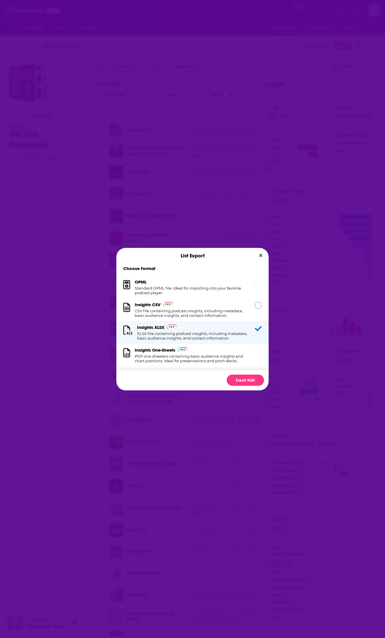
click at [215, 311] on h1 "CSV file containing podcast insights, including metadata, basic audience insigh…" at bounding box center [191, 313] width 113 height 9
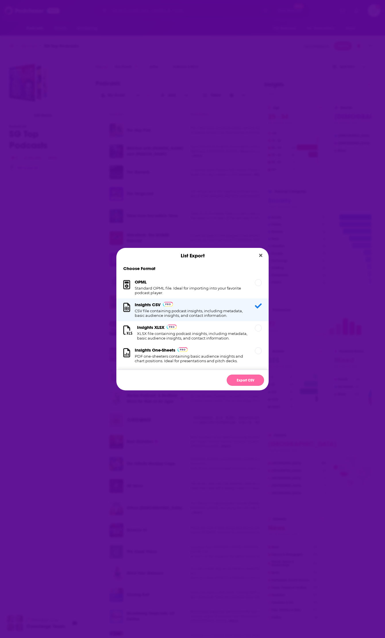
click at [248, 381] on button "Export CSV" at bounding box center [245, 380] width 37 height 11
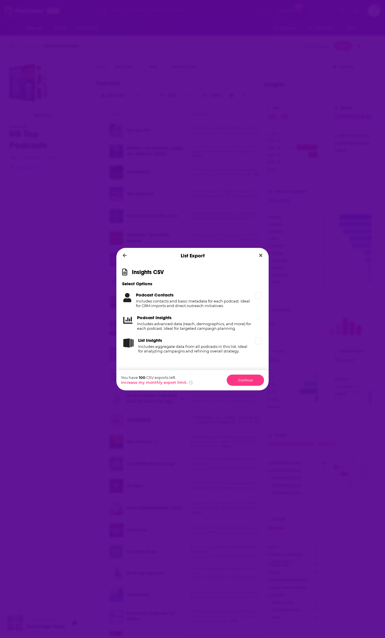
click at [203, 328] on h4 "Includes advanced data (reach, demographics, and more) for each podcast. Ideal …" at bounding box center [194, 325] width 115 height 9
click at [243, 383] on button "Continue" at bounding box center [245, 380] width 37 height 11
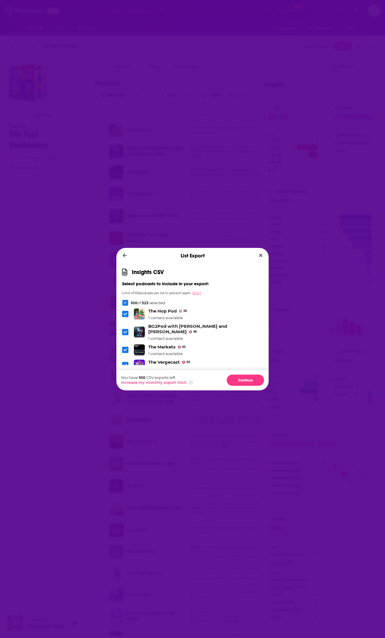
click at [200, 294] on button "Why?" at bounding box center [196, 293] width 9 height 4
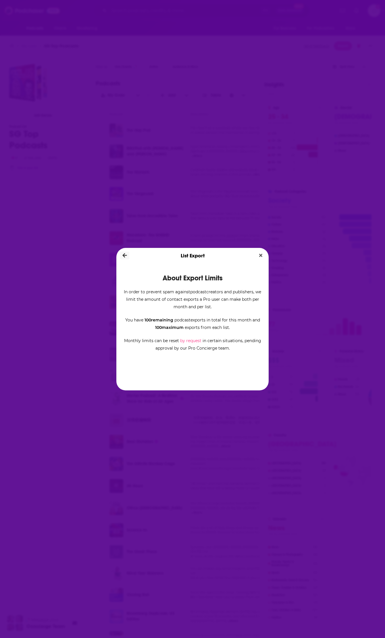
click at [123, 254] on icon "Dialog" at bounding box center [125, 255] width 4 height 5
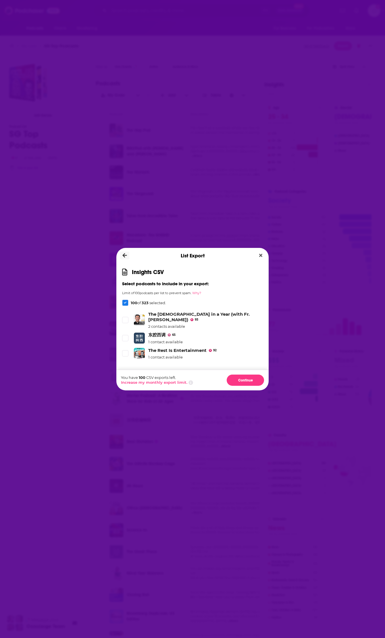
scroll to position [5058, 0]
click at [159, 325] on div "2 contacts available" at bounding box center [205, 326] width 115 height 5
click at [127, 321] on span "Dialog" at bounding box center [125, 319] width 5 height 5
click at [127, 323] on span "Dialog" at bounding box center [125, 320] width 6 height 6
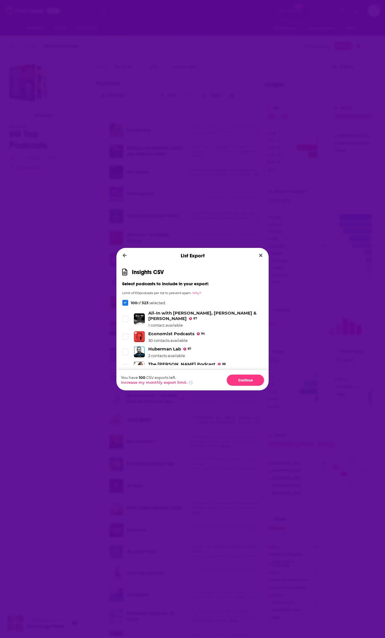
scroll to position [2238, 0]
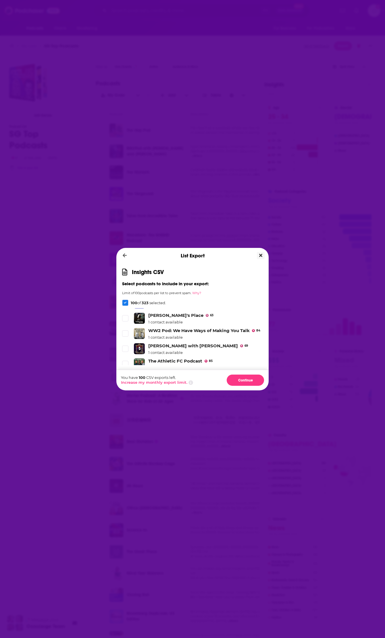
click at [261, 256] on icon "Close" at bounding box center [260, 255] width 3 height 3
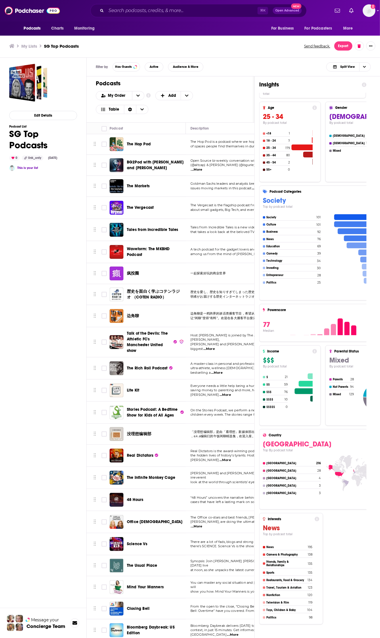
scroll to position [0, 0]
click at [136, 95] on icon "open menu" at bounding box center [137, 96] width 3 height 2
click at [130, 123] on span "Power Score" at bounding box center [123, 124] width 32 height 3
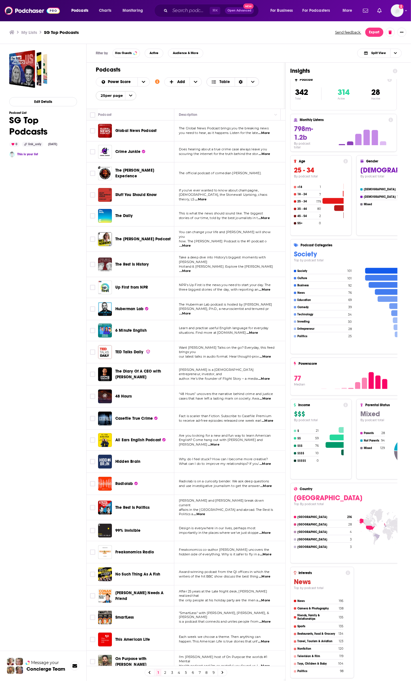
click at [253, 81] on icon "Choose View" at bounding box center [252, 82] width 3 height 4
click at [253, 81] on icon "Choose View" at bounding box center [252, 82] width 3 height 2
click at [241, 82] on icon "Sort Direction" at bounding box center [241, 82] width 4 height 4
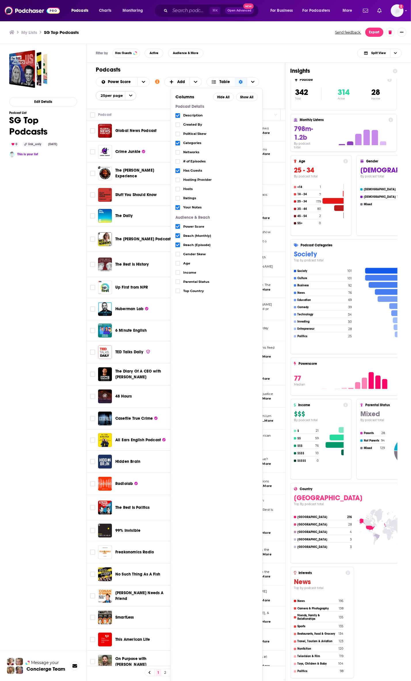
click at [177, 207] on icon "Choose View" at bounding box center [177, 207] width 3 height 3
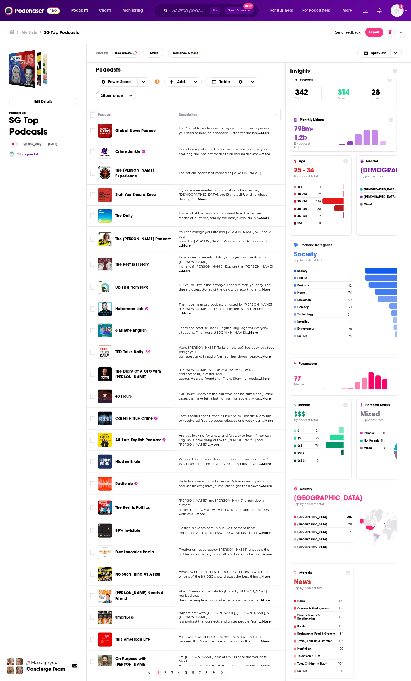
click at [269, 70] on h1 "Podcasts" at bounding box center [184, 69] width 176 height 7
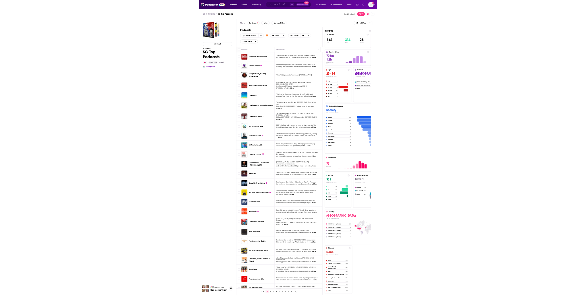
scroll to position [15, 0]
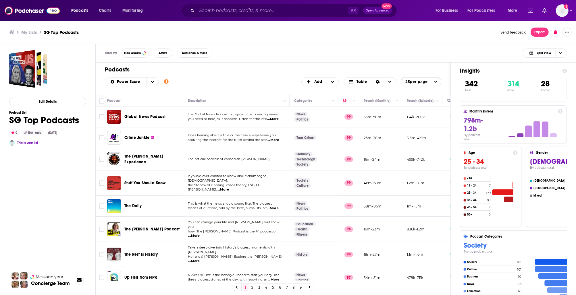
click at [385, 79] on span "open menu" at bounding box center [435, 82] width 11 height 9
click at [385, 79] on span "close menu" at bounding box center [435, 82] width 11 height 9
click at [385, 79] on span "open menu" at bounding box center [435, 82] width 11 height 9
click at [385, 107] on button "100 per page" at bounding box center [421, 110] width 40 height 9
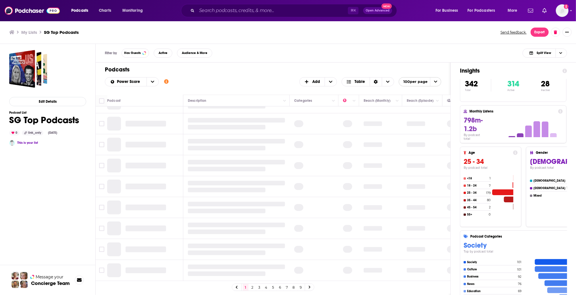
scroll to position [0, 0]
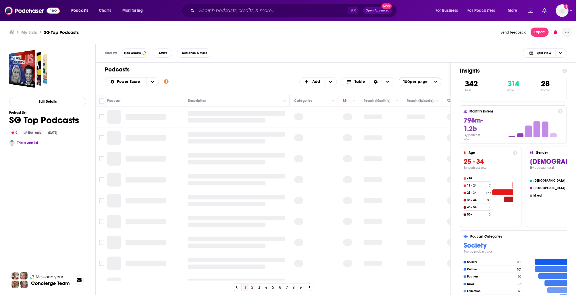
click at [385, 34] on button "Show More Button" at bounding box center [567, 32] width 9 height 9
click at [385, 31] on icon "Show More Button" at bounding box center [566, 31] width 3 height 3
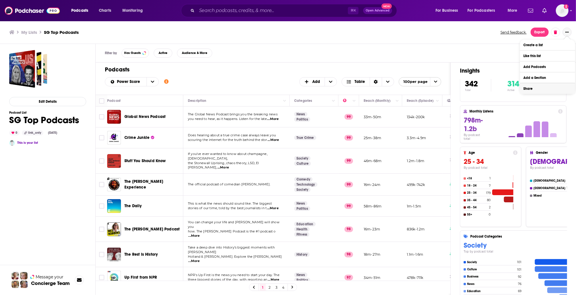
click at [385, 87] on button "Share" at bounding box center [547, 88] width 55 height 11
click at [385, 55] on icon "Show additional menu" at bounding box center [569, 55] width 11 height 5
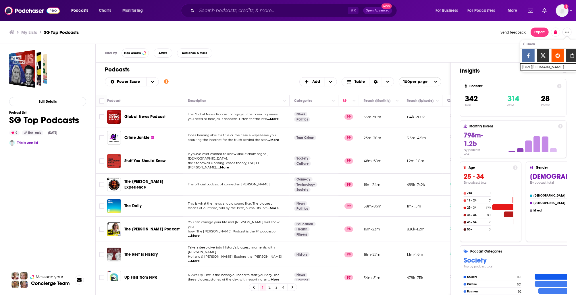
click at [385, 42] on div "My Lists SG Top Podcasts Send feedback. Export" at bounding box center [288, 32] width 576 height 23
click at [385, 41] on div "My Lists SG Top Podcasts Send feedback. Export" at bounding box center [288, 32] width 576 height 23
click at [385, 31] on ul "My Lists SG Top Podcasts" at bounding box center [251, 32] width 485 height 5
click at [385, 32] on button "Show More Button" at bounding box center [567, 32] width 9 height 9
click at [385, 53] on icon "Choose View" at bounding box center [560, 53] width 3 height 2
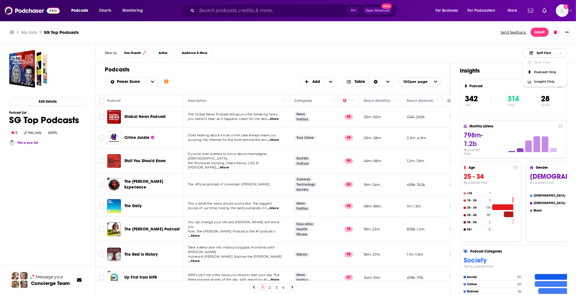
click at [385, 53] on icon "Choose View" at bounding box center [560, 53] width 3 height 2
